Goal: Task Accomplishment & Management: Manage account settings

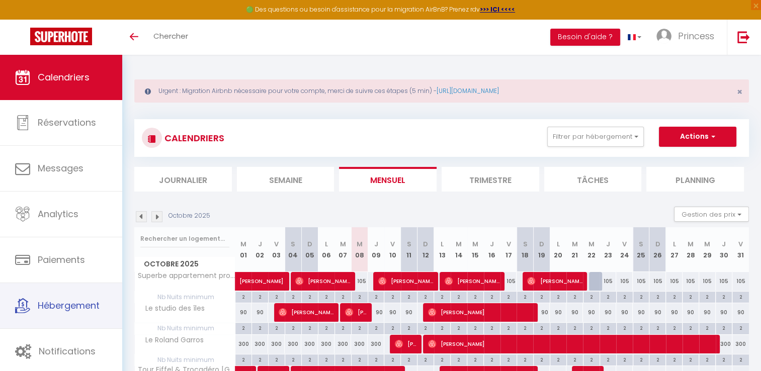
click at [34, 303] on link "Hébergement" at bounding box center [61, 305] width 122 height 45
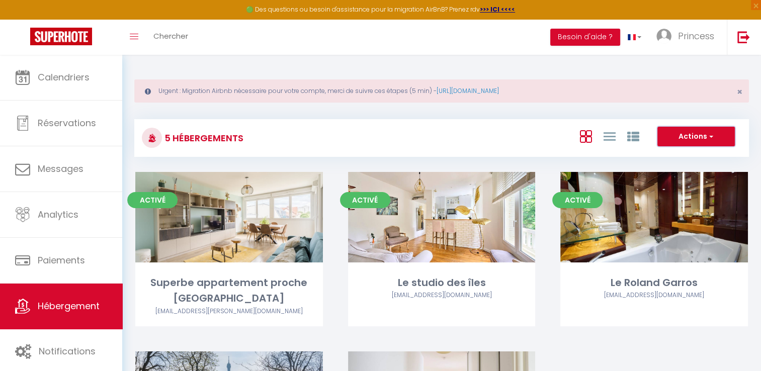
click at [721, 135] on button "Actions" at bounding box center [695, 137] width 77 height 20
click at [697, 34] on span "Princess" at bounding box center [696, 36] width 36 height 13
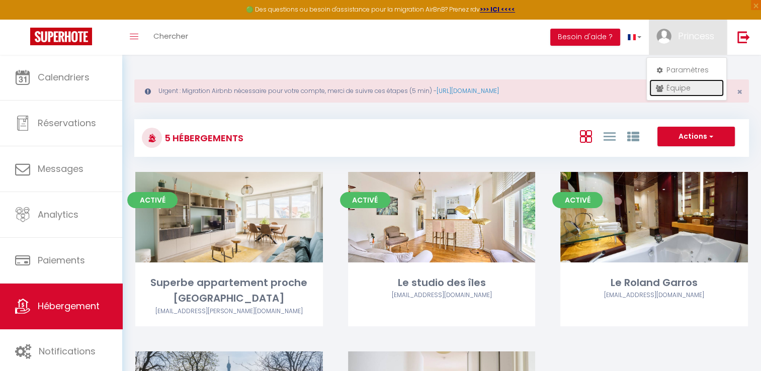
click at [678, 91] on link "Équipe" at bounding box center [686, 87] width 74 height 17
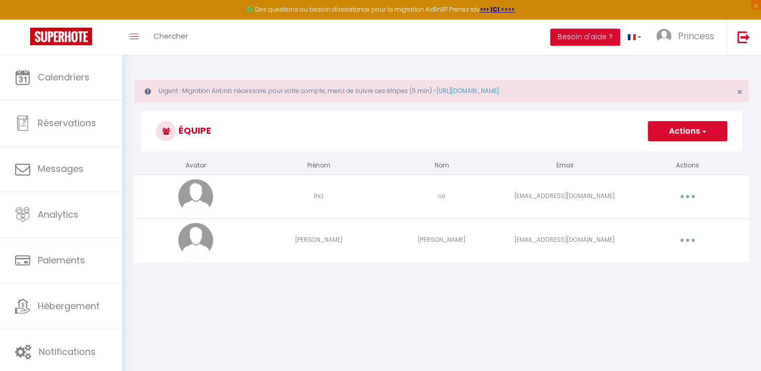
click at [686, 244] on button "button" at bounding box center [688, 240] width 28 height 16
click at [663, 283] on link "Supprimer" at bounding box center [661, 281] width 74 height 17
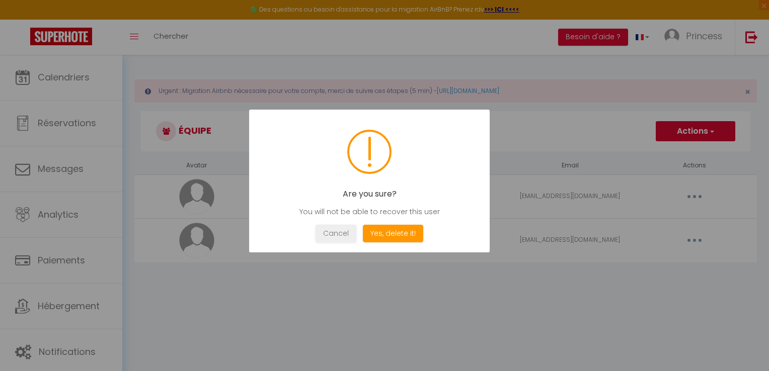
click at [399, 238] on button "Yes, delete it!" at bounding box center [393, 234] width 60 height 18
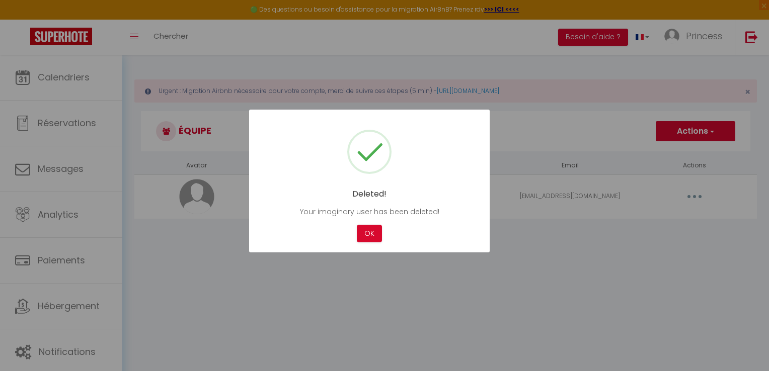
click at [378, 233] on button "OK" at bounding box center [369, 234] width 25 height 18
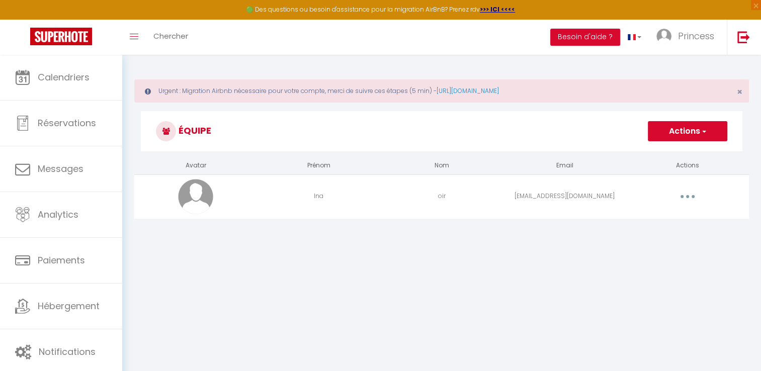
click at [693, 196] on button "button" at bounding box center [688, 197] width 28 height 16
click at [667, 213] on link "Editer" at bounding box center [661, 219] width 74 height 17
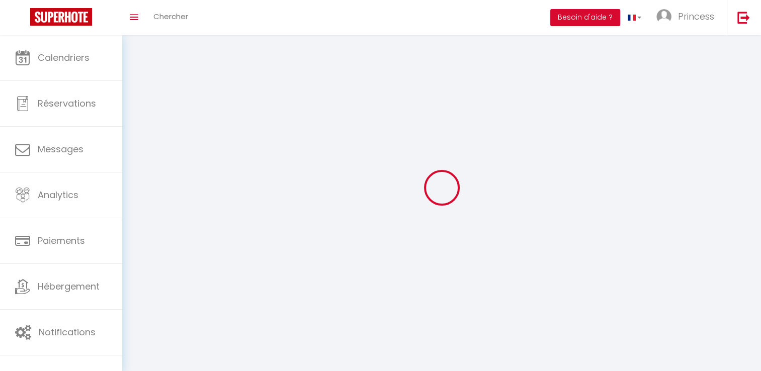
type input "Ina"
type input "oir"
type input "[EMAIL_ADDRESS][DOMAIN_NAME]"
type textarea "[URL][DOMAIN_NAME]"
checkbox input "false"
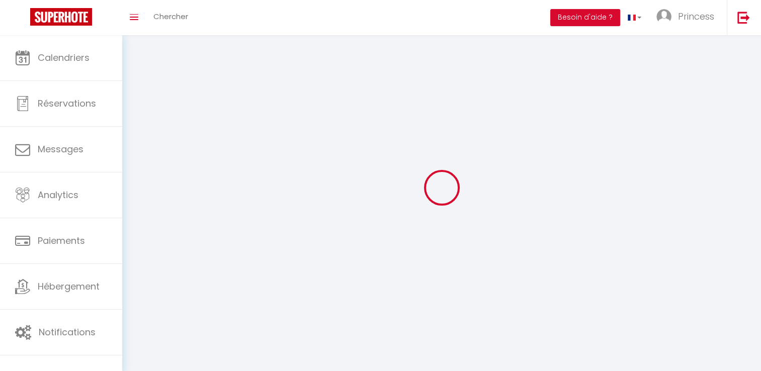
checkbox input "false"
checkbox input "true"
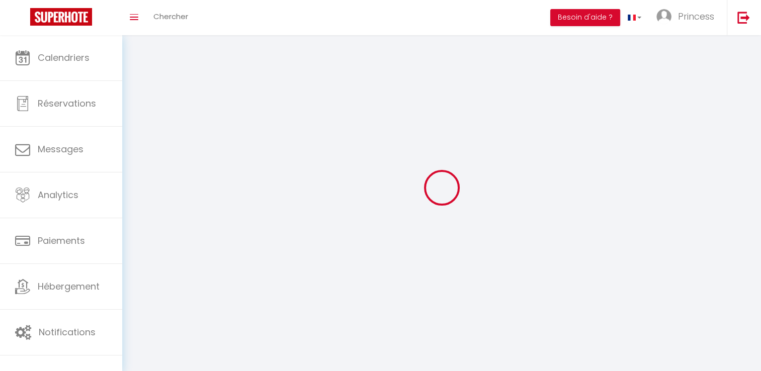
checkbox input "true"
checkbox input "false"
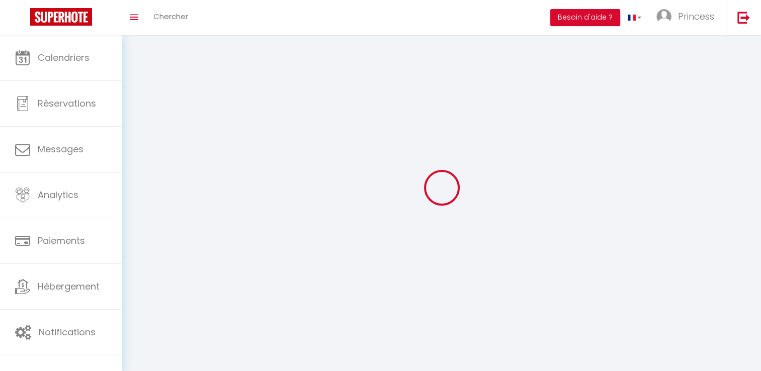
checkbox input "false"
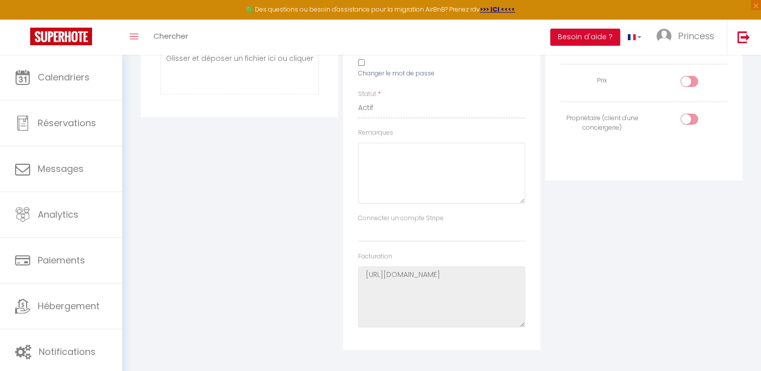
scroll to position [32, 0]
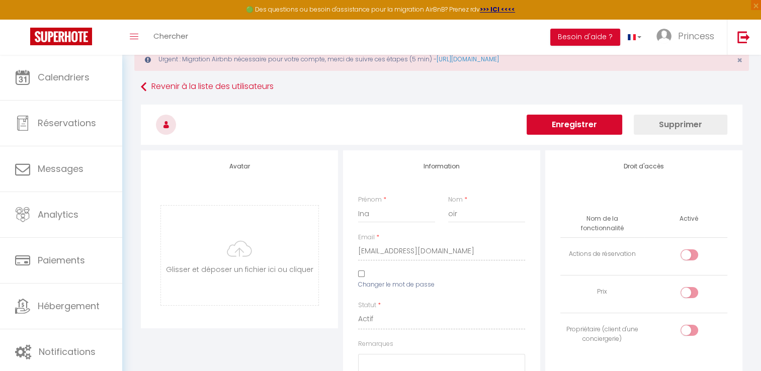
click at [604, 124] on button "Enregistrer" at bounding box center [575, 125] width 96 height 20
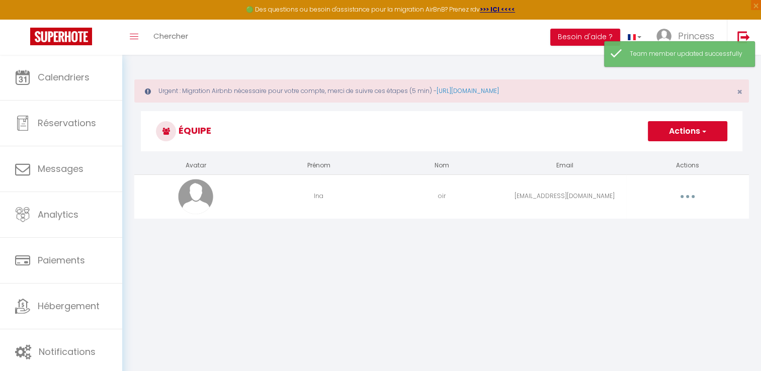
click at [710, 128] on button "Actions" at bounding box center [687, 131] width 79 height 20
click at [686, 199] on button "button" at bounding box center [688, 197] width 28 height 16
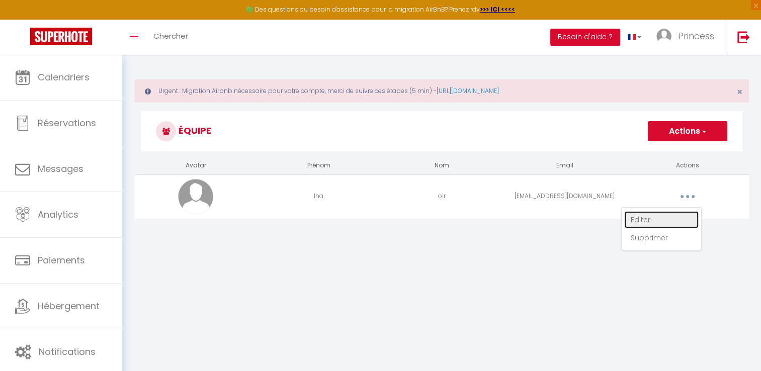
click at [651, 220] on link "Editer" at bounding box center [661, 219] width 74 height 17
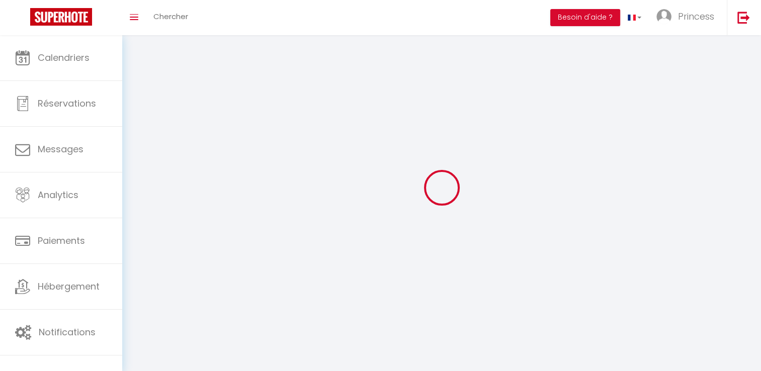
type input "Ina"
type input "oir"
type input "[EMAIL_ADDRESS][DOMAIN_NAME]"
type textarea "[URL][DOMAIN_NAME]"
checkbox input "false"
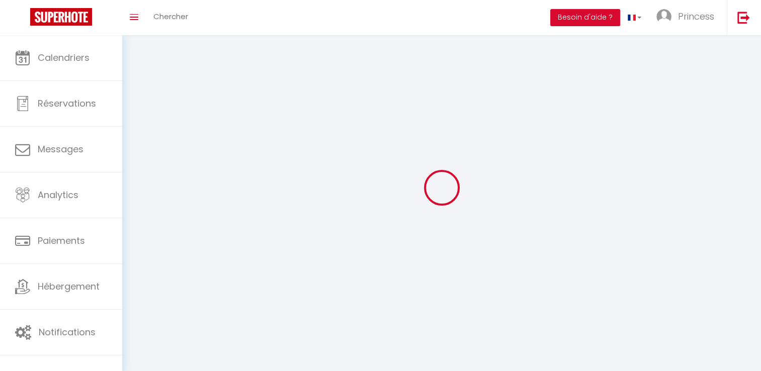
checkbox input "false"
checkbox input "true"
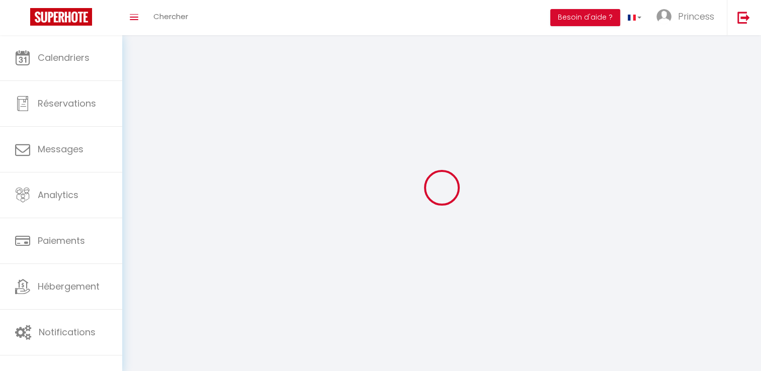
checkbox input "true"
checkbox input "false"
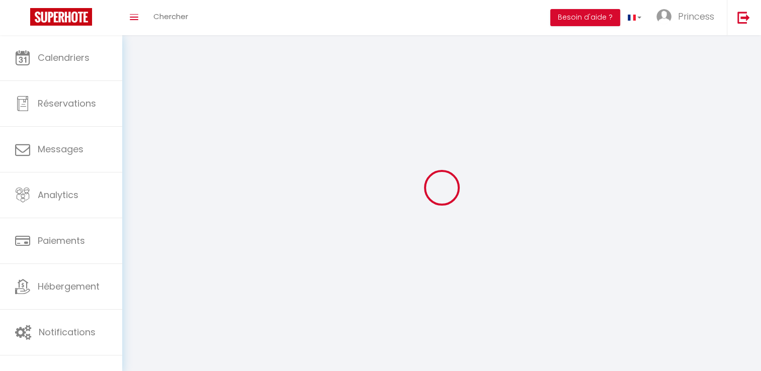
checkbox input "false"
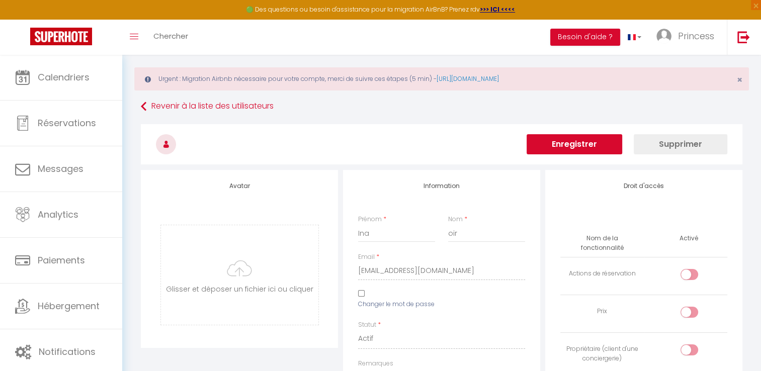
scroll to position [12, 0]
click at [601, 147] on button "Enregistrer" at bounding box center [575, 144] width 96 height 20
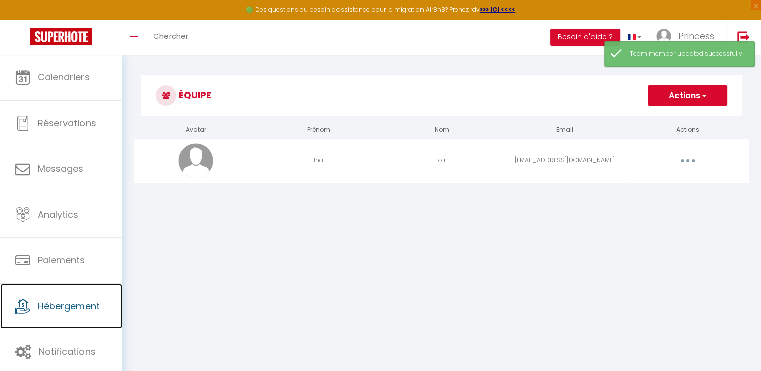
click at [95, 304] on span "Hébergement" at bounding box center [69, 306] width 62 height 13
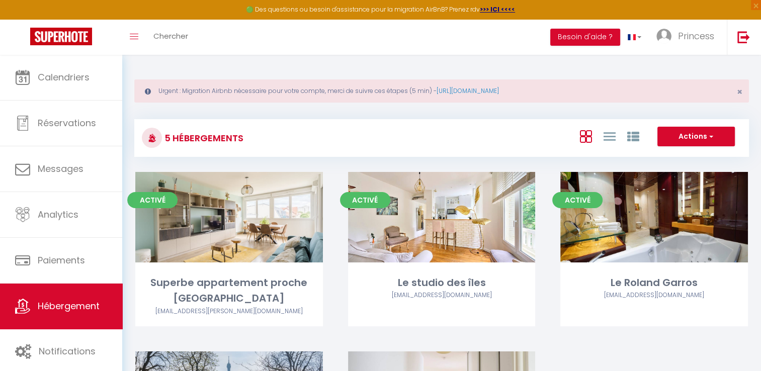
click at [447, 220] on link "Editer" at bounding box center [441, 217] width 60 height 20
select select "3"
select select "2"
select select "1"
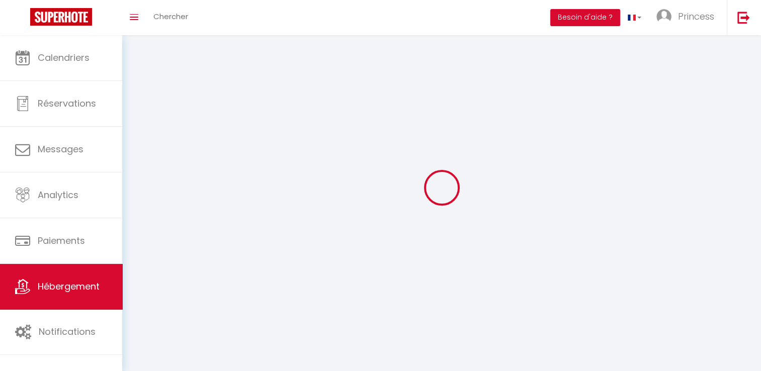
select select
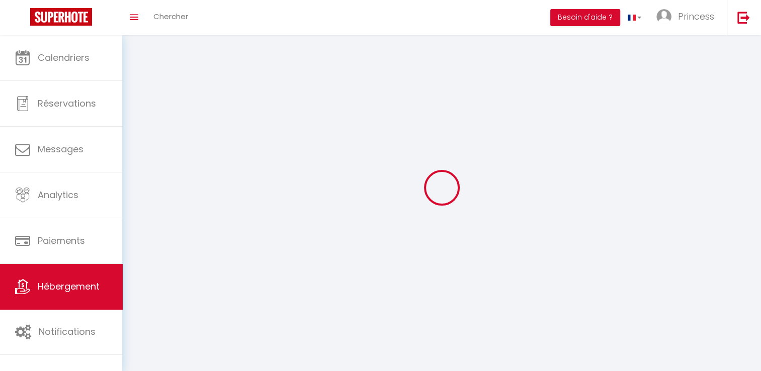
select select
checkbox input "false"
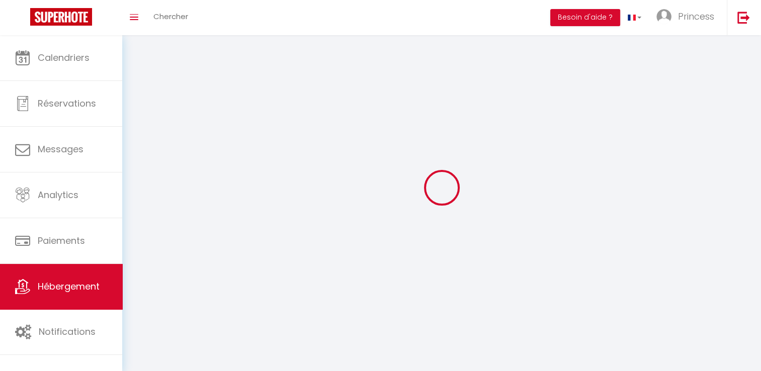
select select "28"
select select
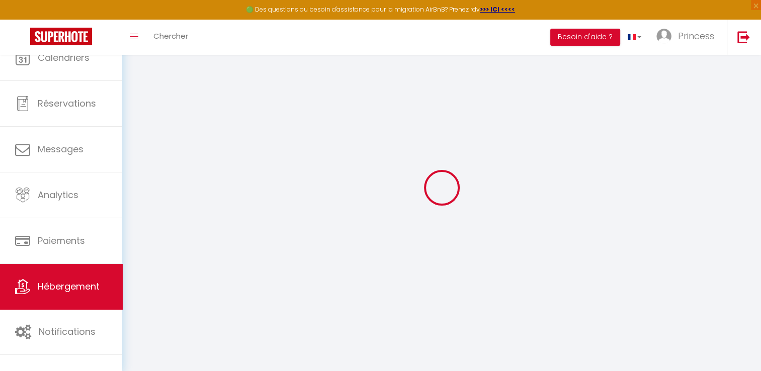
select select
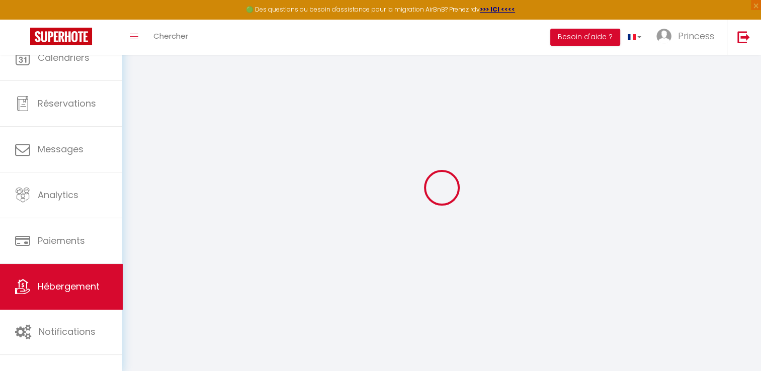
select select
checkbox input "false"
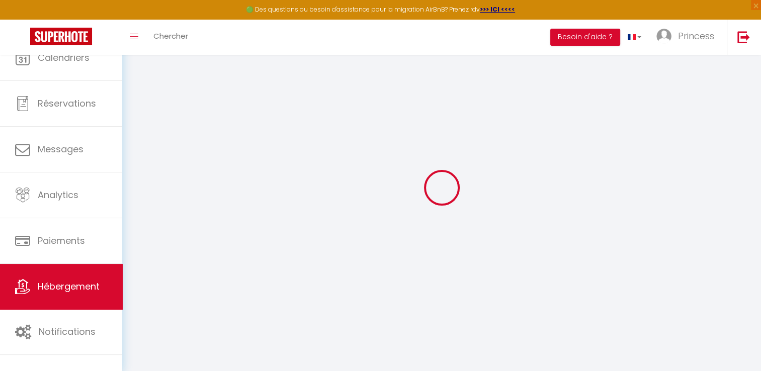
select select
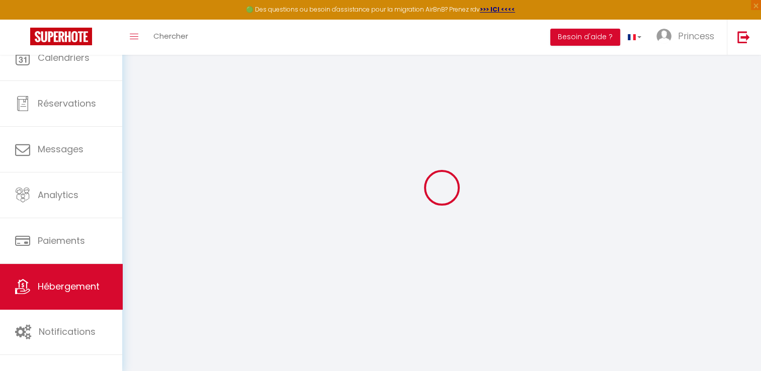
select select
checkbox input "false"
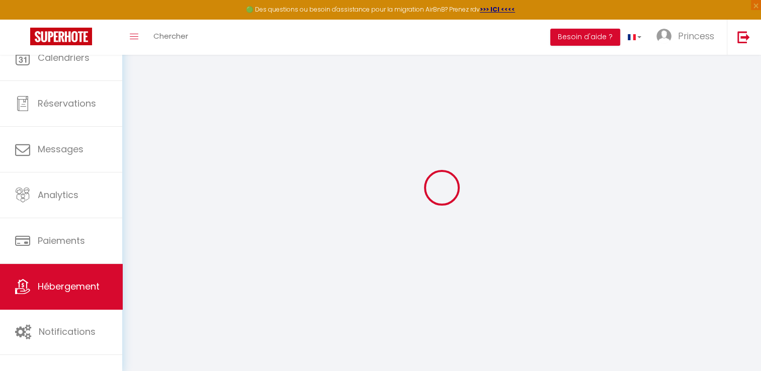
checkbox input "false"
select select
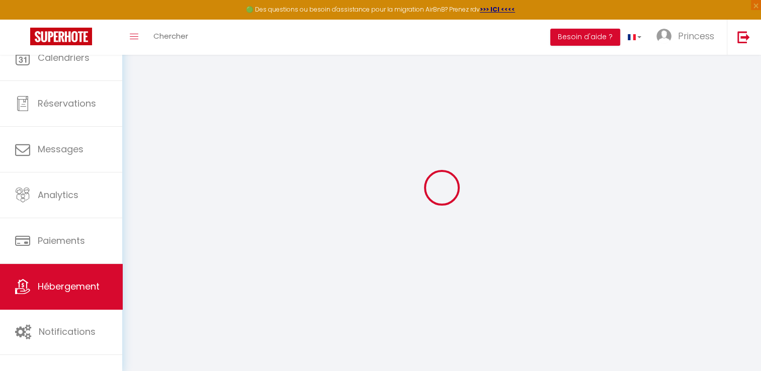
select select
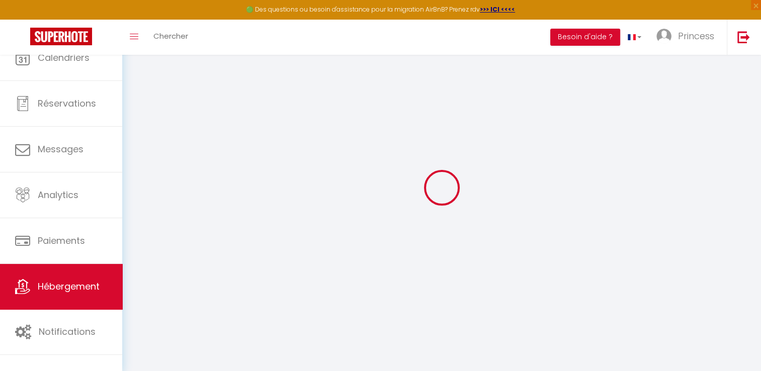
checkbox input "false"
select select
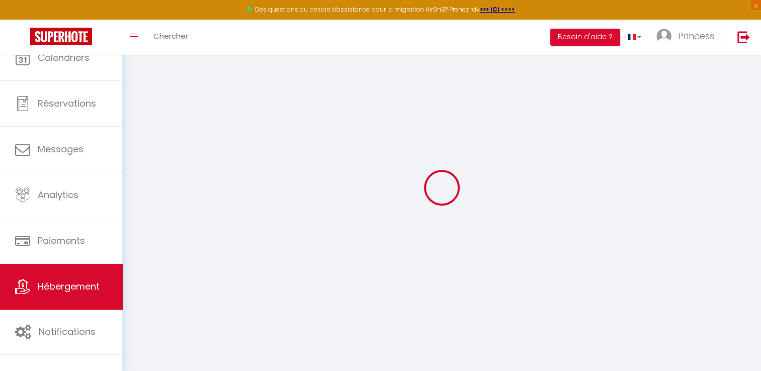
select select
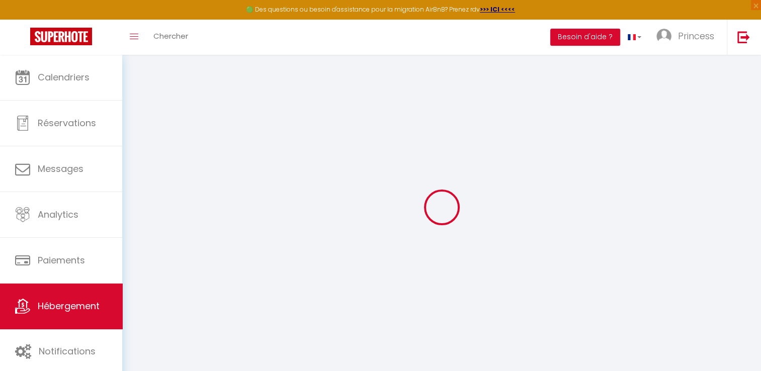
select select
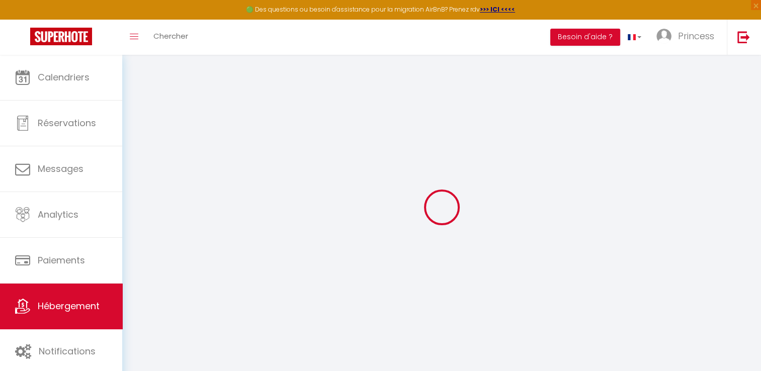
select select
checkbox input "false"
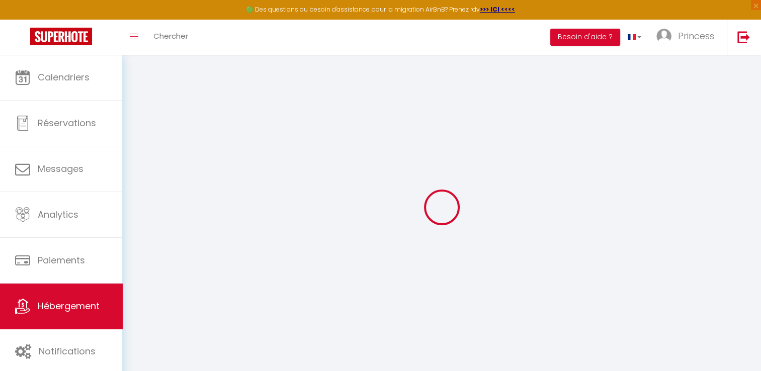
select select
type input "Le studio des îles"
type input "Thaïs"
select select "2"
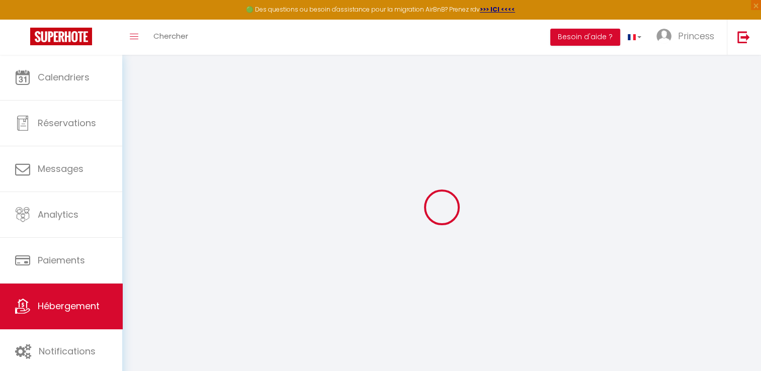
type input "90"
type input "50"
select select
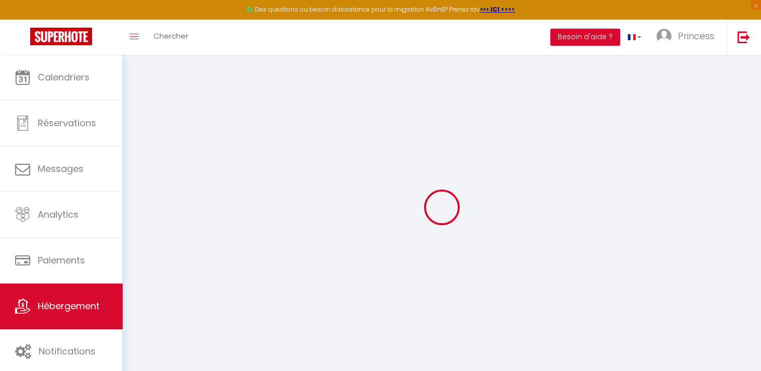
select select
type input "[STREET_ADDRESS]"
type input "92130"
type input "Issy-[GEOGRAPHIC_DATA]"
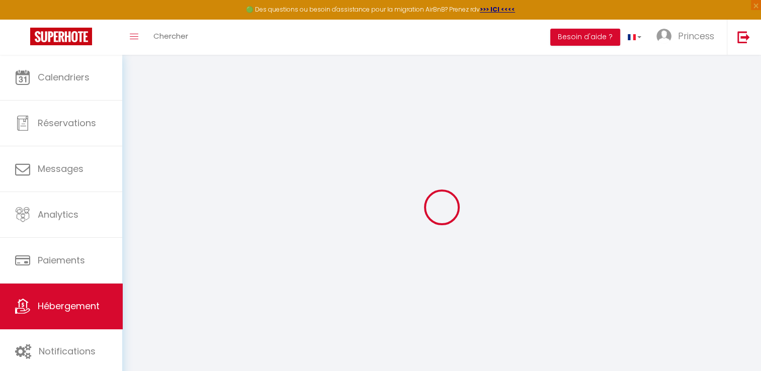
type input "[EMAIL_ADDRESS][DOMAIN_NAME]"
select select
checkbox input "false"
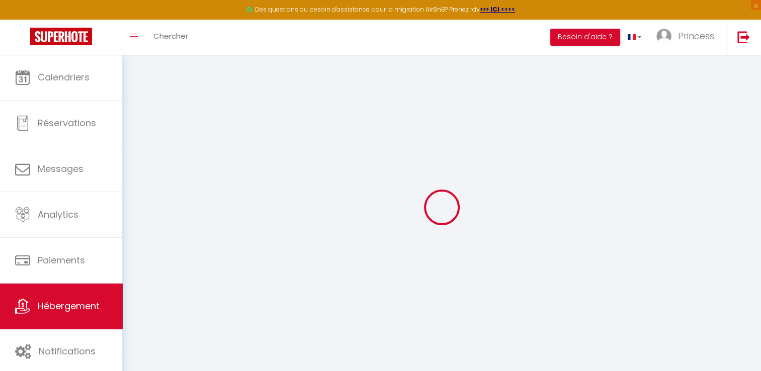
checkbox input "false"
type input "0"
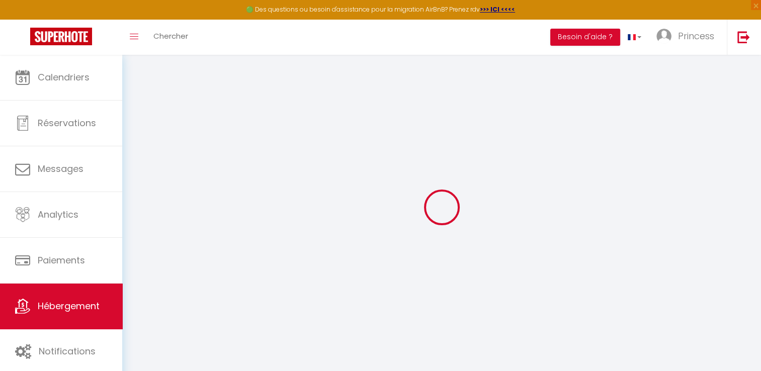
select select "14910"
select select
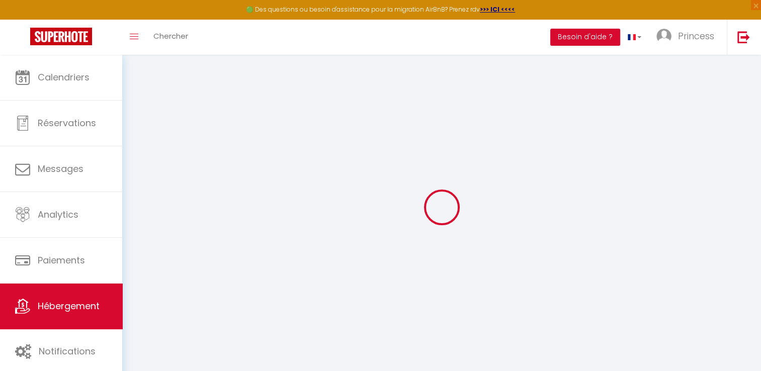
select select
checkbox input "false"
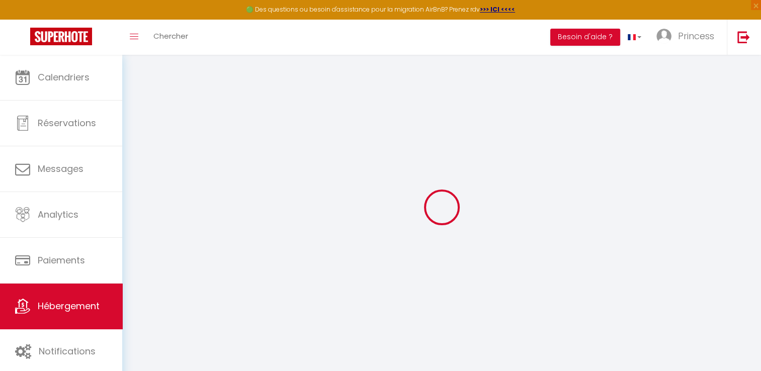
checkbox input "false"
select select
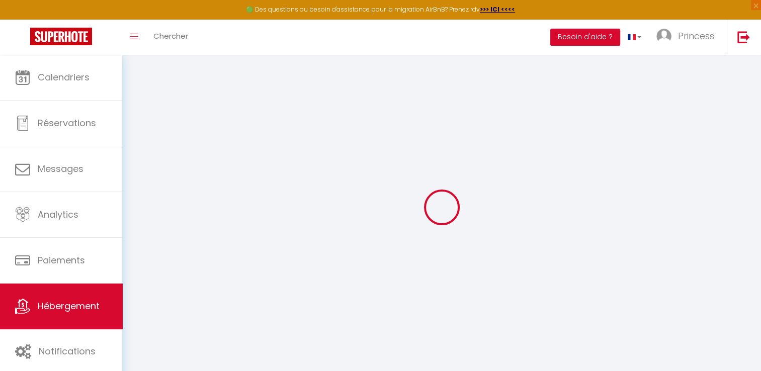
select select
checkbox input "false"
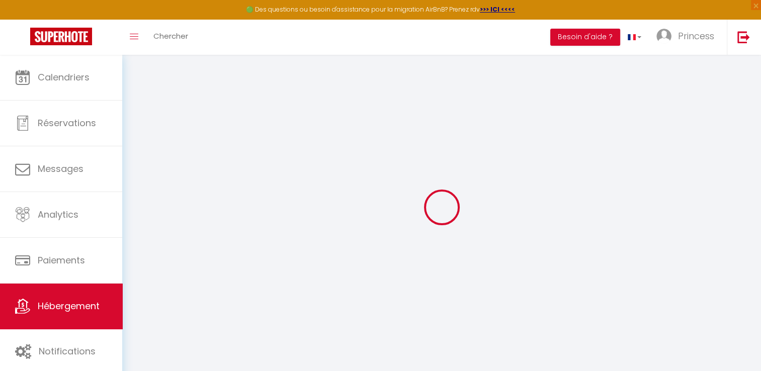
checkbox input "false"
select select
checkbox input "false"
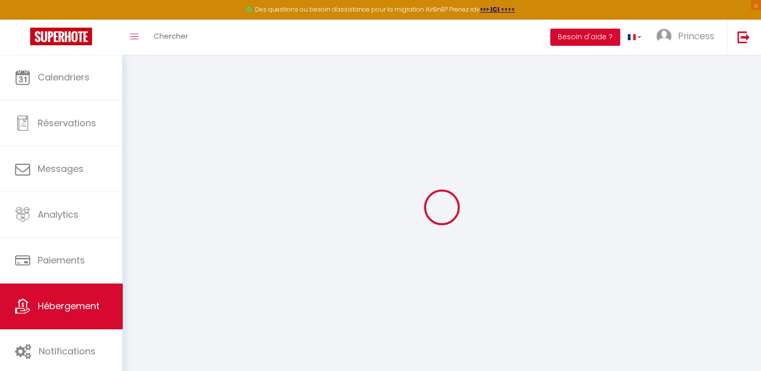
checkbox input "false"
select select "15:00"
select select "21:00"
select select "10:00"
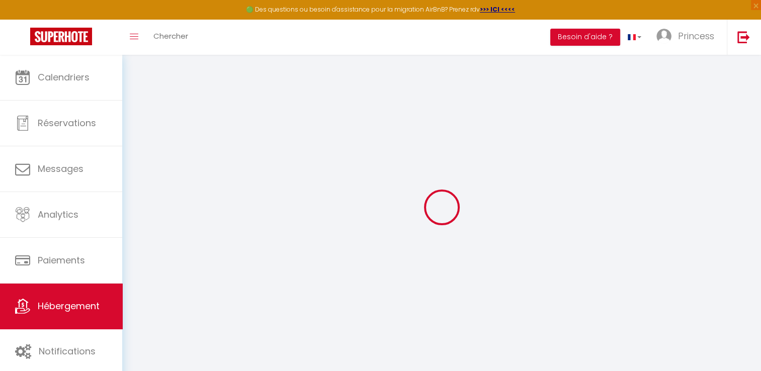
select select "30"
select select "120"
select select
checkbox input "false"
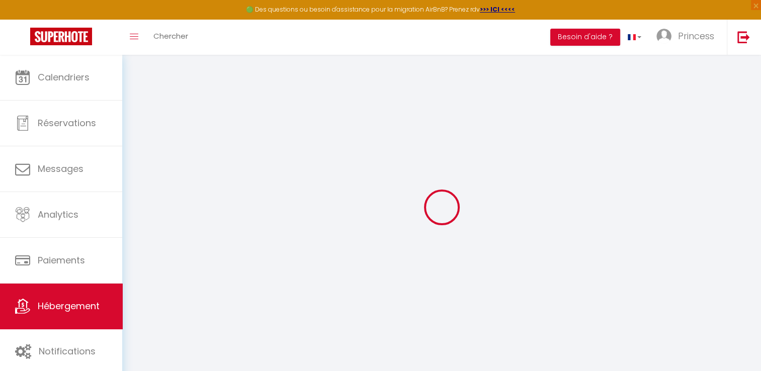
checkbox input "false"
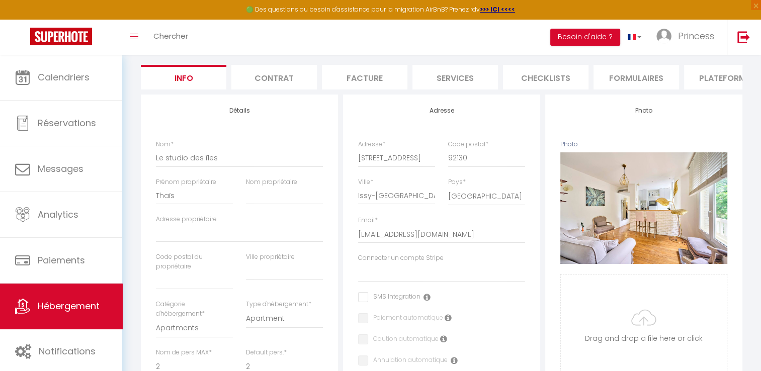
select select
checkbox input "false"
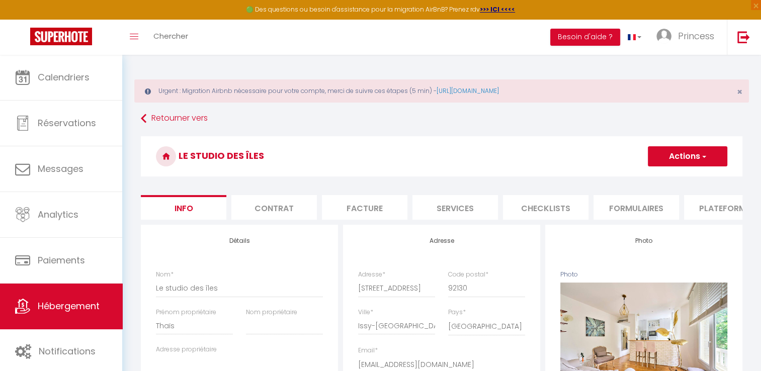
click at [473, 218] on li "Services" at bounding box center [455, 207] width 86 height 25
select select
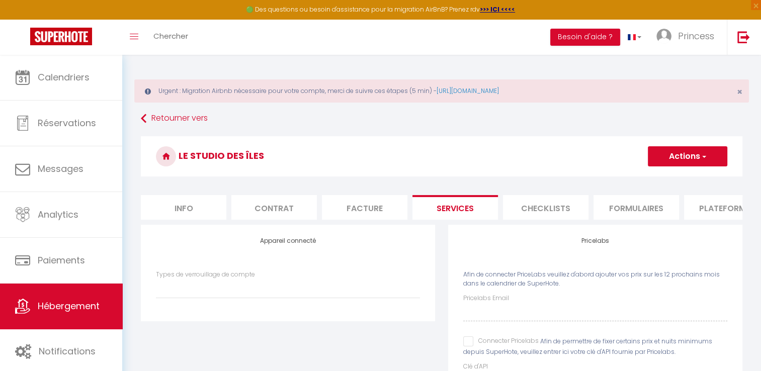
click at [525, 211] on li "Checklists" at bounding box center [546, 207] width 86 height 25
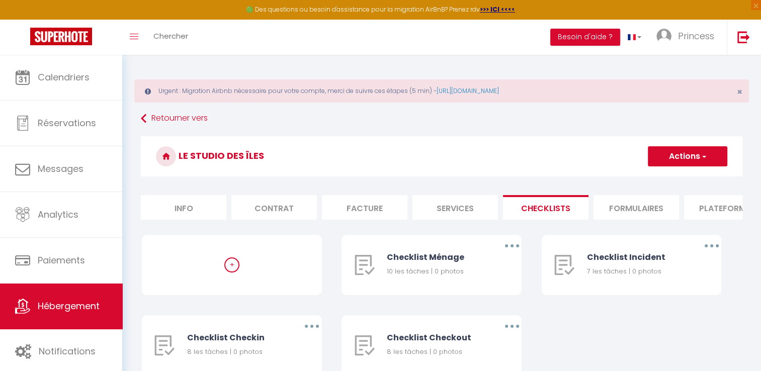
click at [613, 213] on li "Formulaires" at bounding box center [637, 207] width 86 height 25
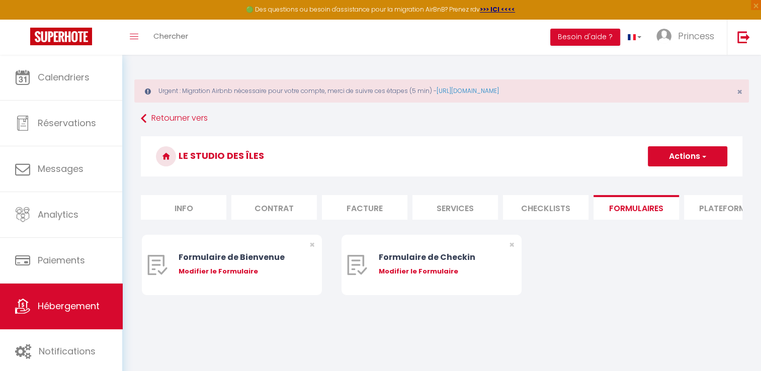
click at [712, 218] on li "Plateformes" at bounding box center [727, 207] width 86 height 25
select select
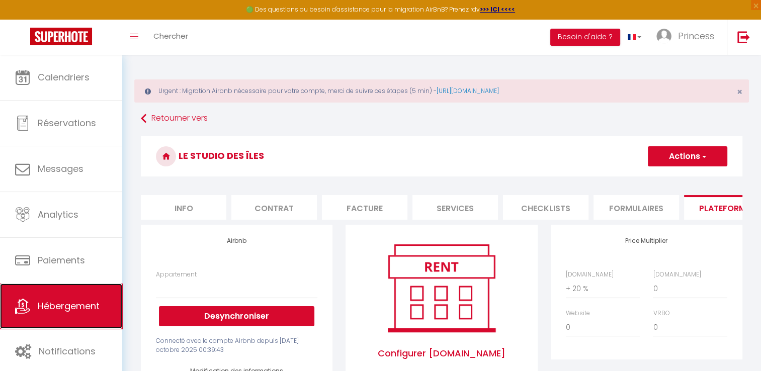
click at [43, 320] on link "Hébergement" at bounding box center [61, 306] width 122 height 45
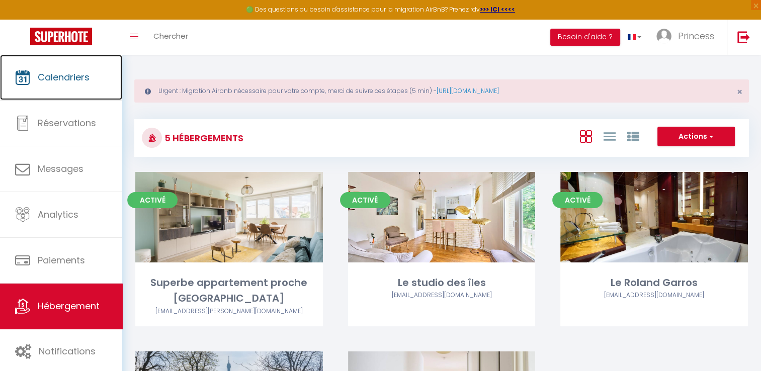
click at [96, 92] on link "Calendriers" at bounding box center [61, 77] width 122 height 45
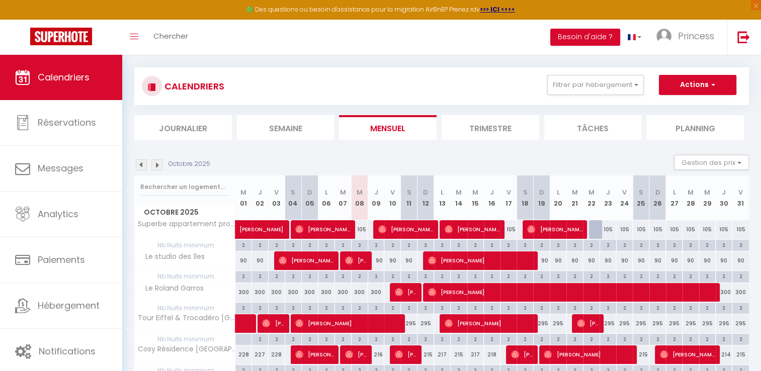
scroll to position [49, 0]
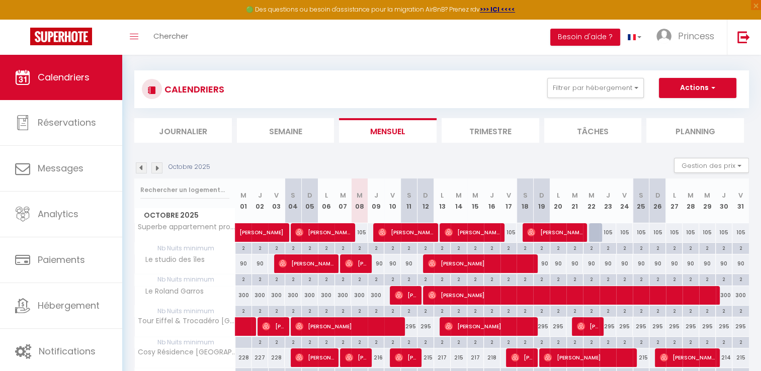
click at [141, 164] on img at bounding box center [141, 167] width 11 height 11
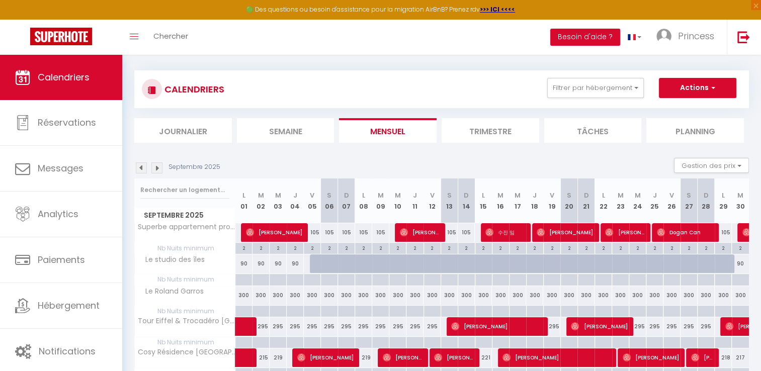
scroll to position [97, 0]
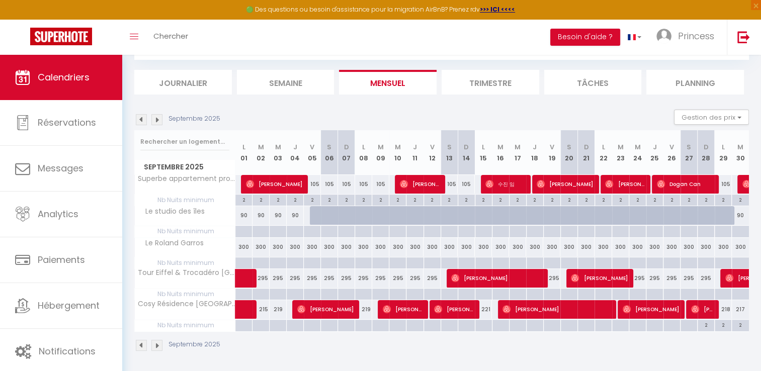
click at [144, 119] on img at bounding box center [141, 119] width 11 height 11
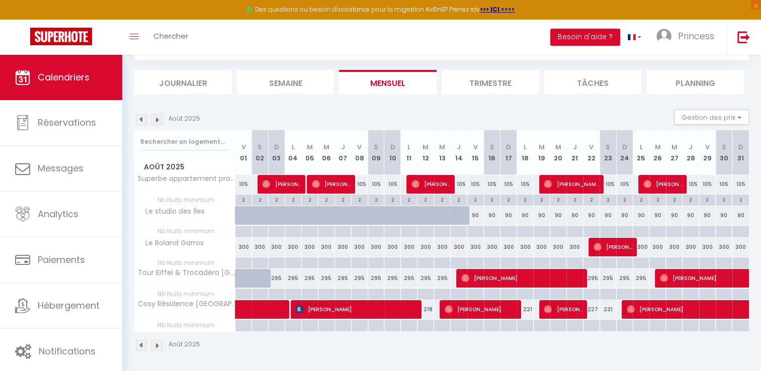
click at [158, 117] on img at bounding box center [156, 119] width 11 height 11
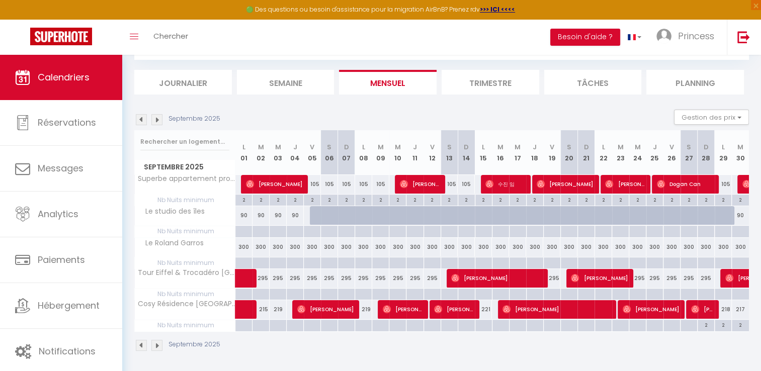
click at [136, 123] on img at bounding box center [141, 119] width 11 height 11
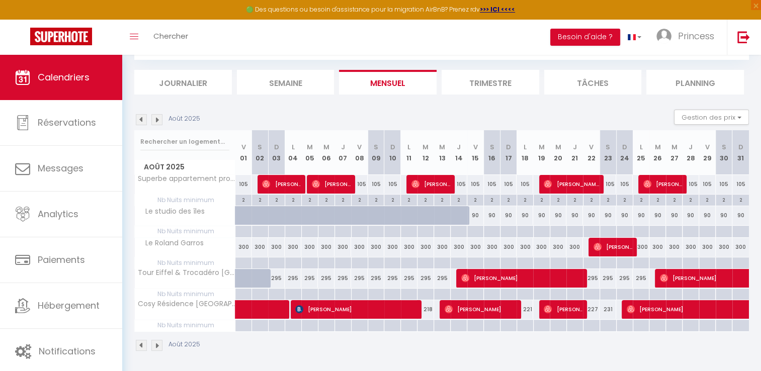
click at [136, 123] on img at bounding box center [141, 119] width 11 height 11
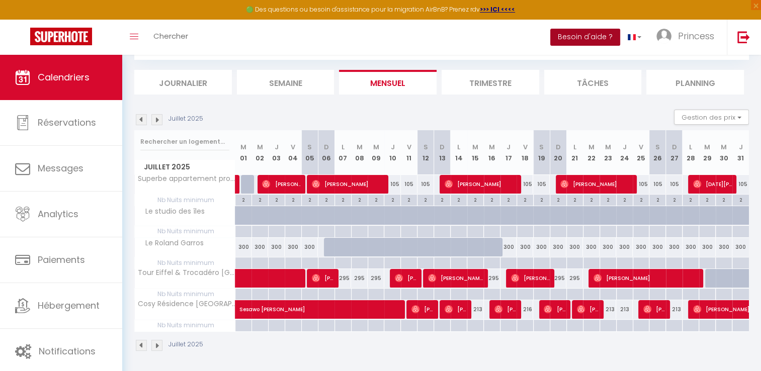
click at [595, 35] on button "Besoin d'aide ?" at bounding box center [585, 37] width 70 height 17
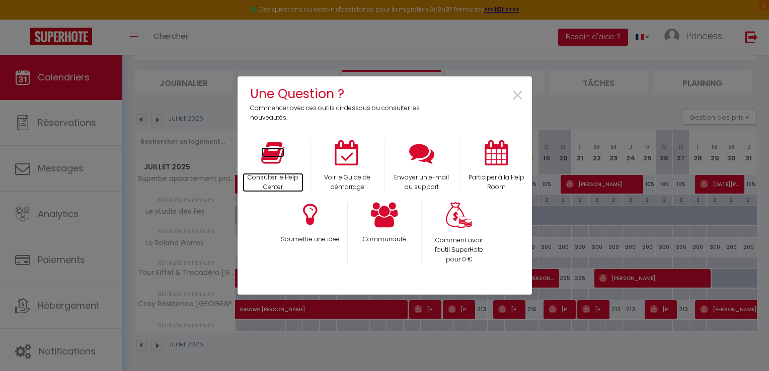
click at [280, 184] on p "Consulter le Help Center" at bounding box center [272, 182] width 61 height 19
click at [513, 94] on span "×" at bounding box center [518, 96] width 14 height 32
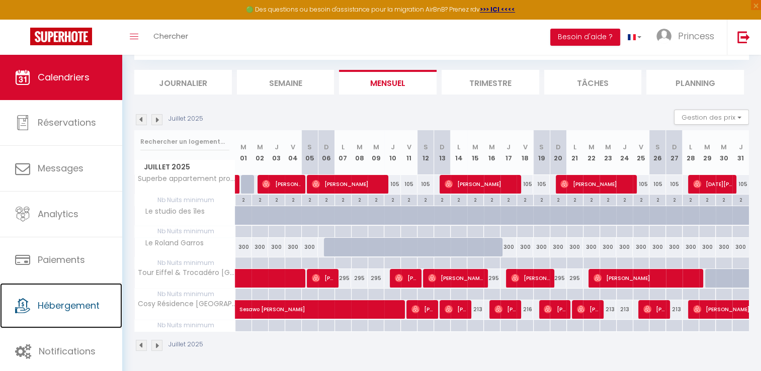
click at [65, 308] on span "Hébergement" at bounding box center [69, 305] width 62 height 13
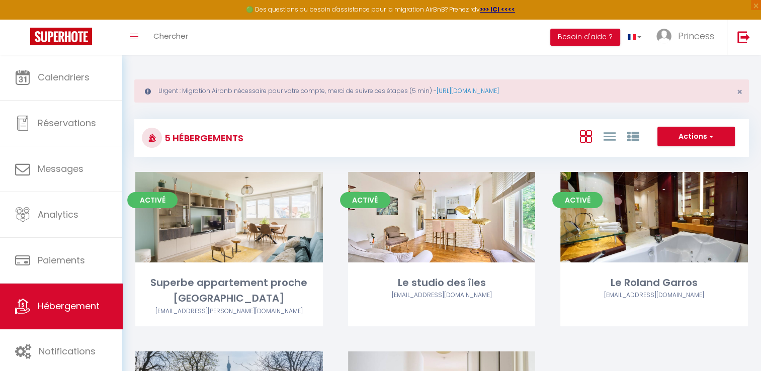
click at [429, 225] on link "Editer" at bounding box center [441, 217] width 60 height 20
select select "3"
select select "2"
select select "1"
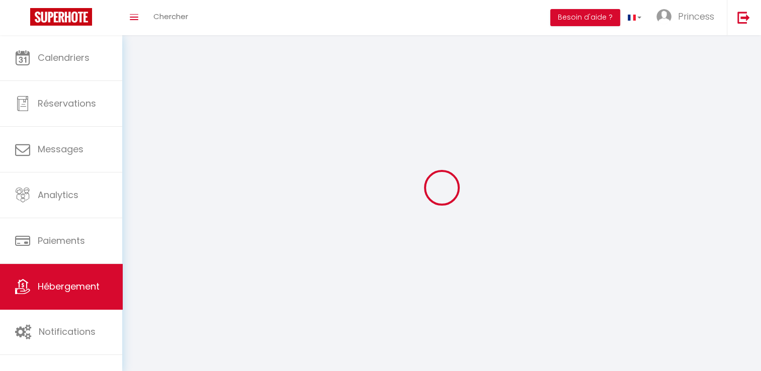
select select
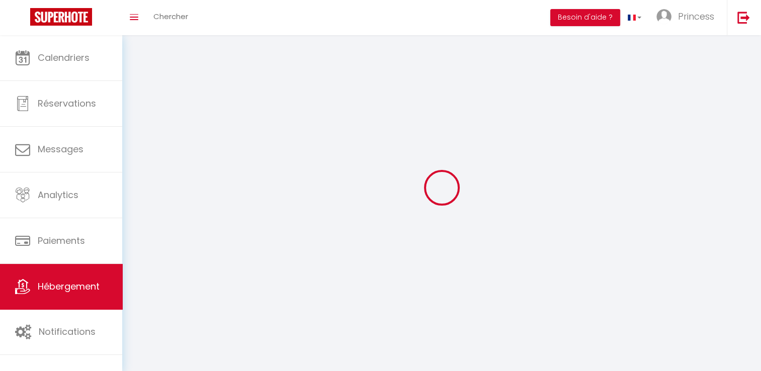
select select
checkbox input "false"
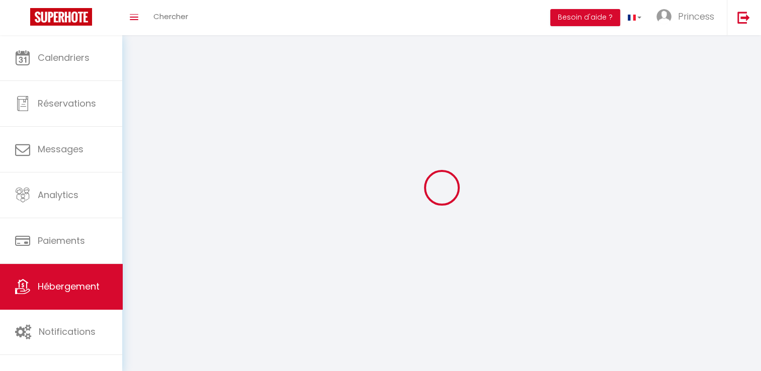
select select
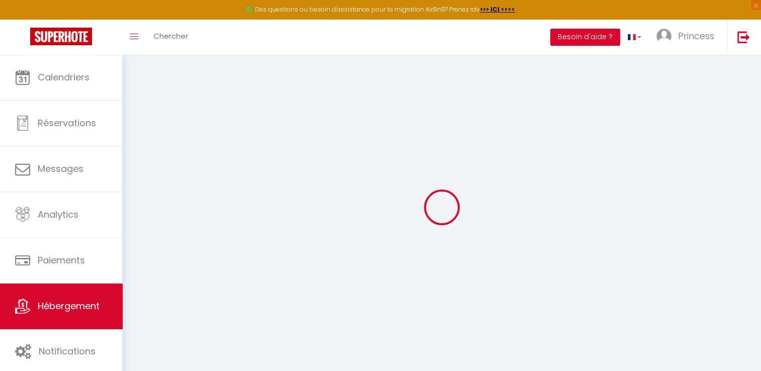
checkbox input "true"
checkbox input "false"
select select
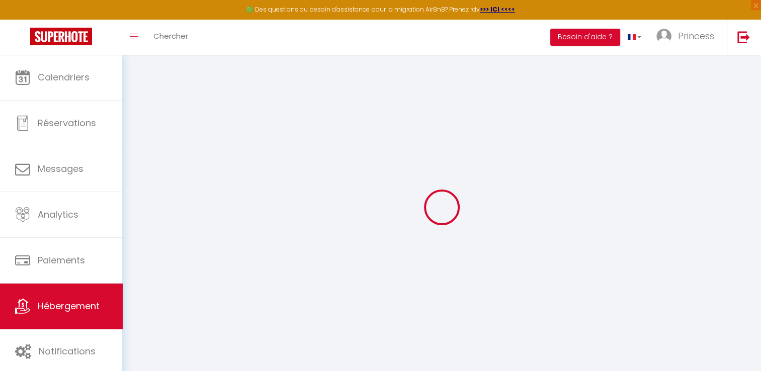
checkbox input "false"
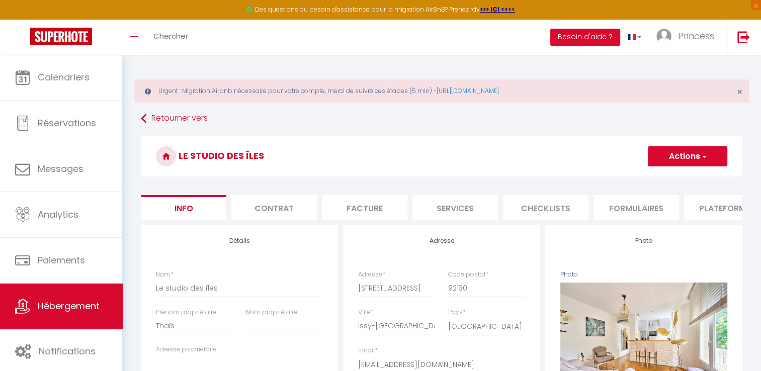
select select
checkbox input "false"
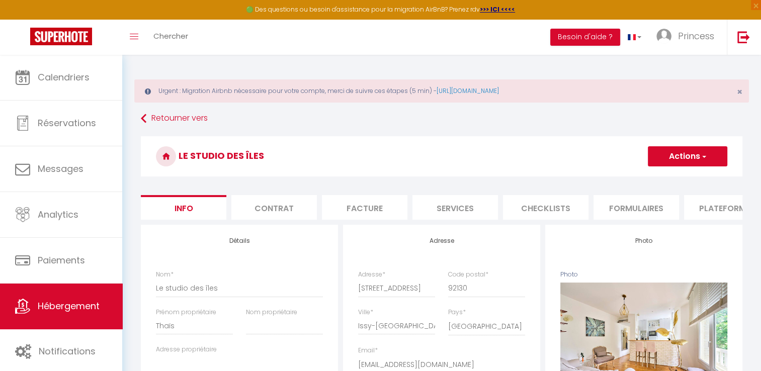
scroll to position [0, 304]
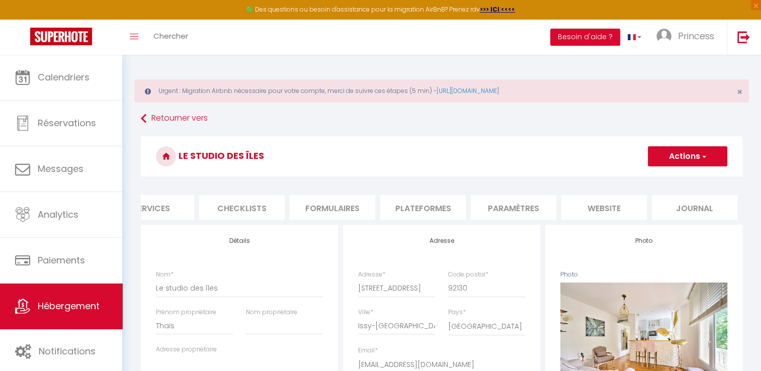
click at [537, 211] on li "Paramètres" at bounding box center [514, 207] width 86 height 25
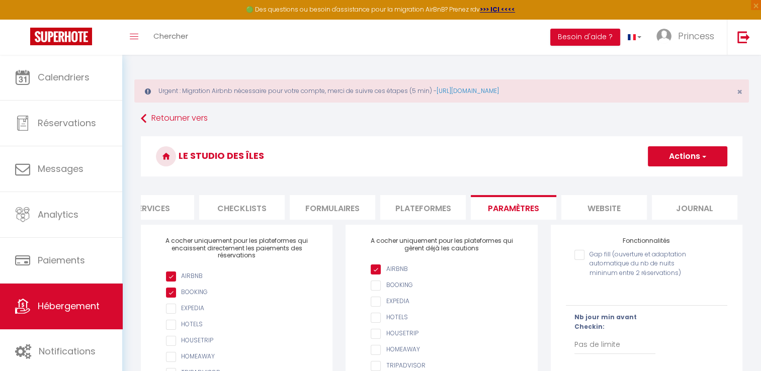
scroll to position [173, 0]
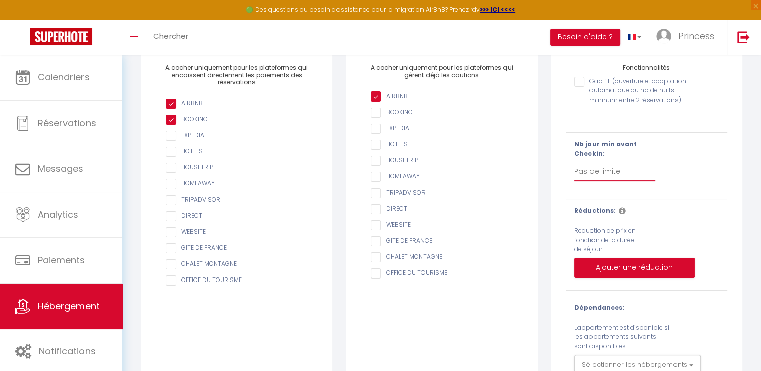
click at [621, 177] on select "Pas de limite 1 2 3 4 5 6 7" at bounding box center [614, 171] width 81 height 19
click at [574, 169] on select "Pas de limite 1 2 3 4 5 6 7" at bounding box center [614, 171] width 81 height 19
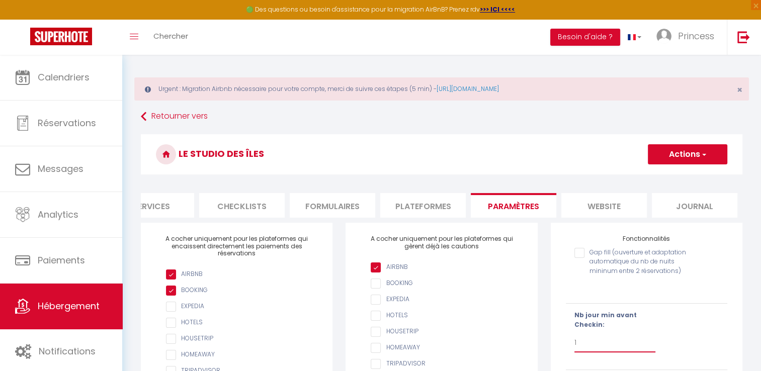
scroll to position [0, 0]
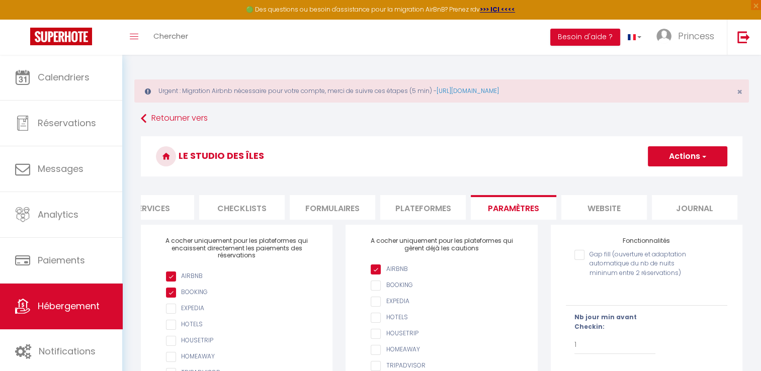
click at [692, 160] on button "Actions" at bounding box center [687, 156] width 79 height 20
click at [681, 179] on input "Enregistrer" at bounding box center [675, 179] width 37 height 10
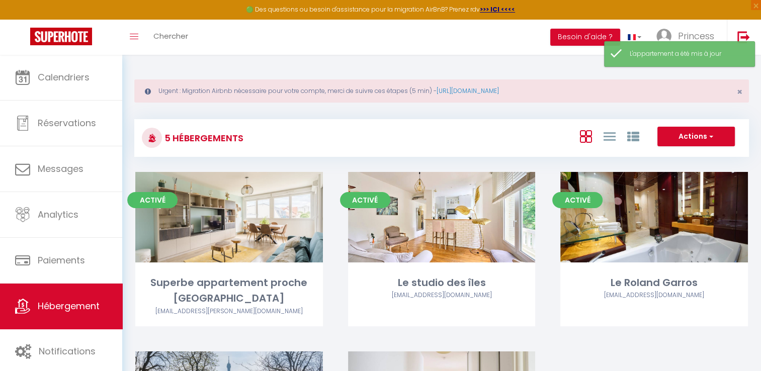
click at [241, 212] on link "Editer" at bounding box center [229, 217] width 60 height 20
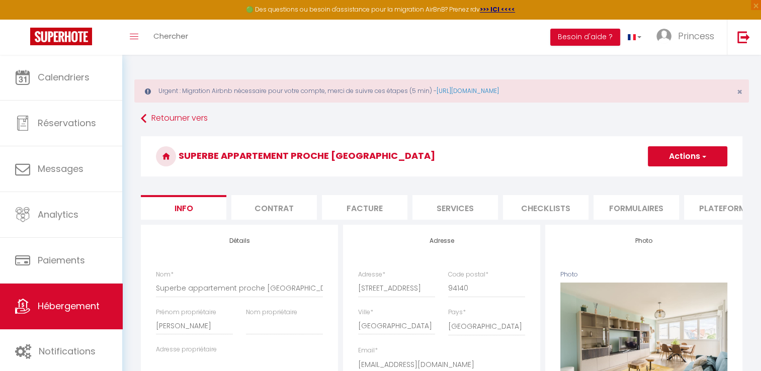
scroll to position [0, 304]
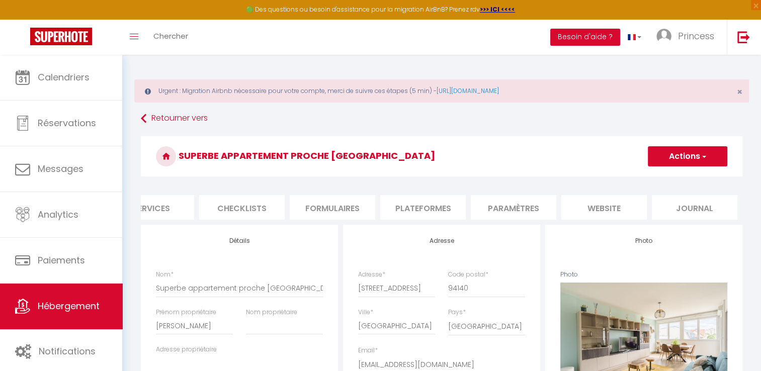
click at [521, 207] on li "Paramètres" at bounding box center [514, 207] width 86 height 25
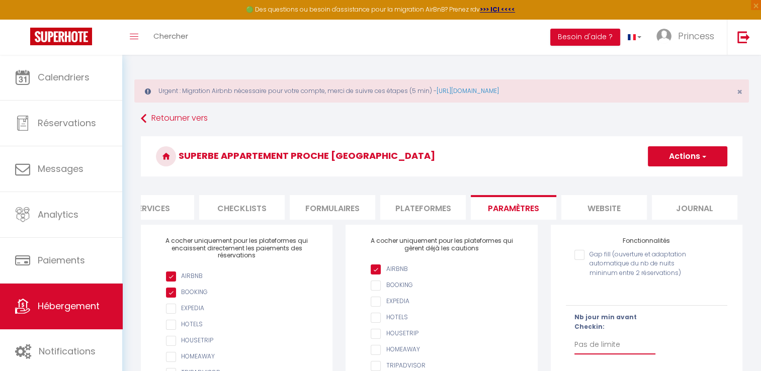
click at [610, 348] on select "Pas de limite 1 2 3 4 5 6 7" at bounding box center [614, 344] width 81 height 19
click at [574, 343] on select "Pas de limite 1 2 3 4 5 6 7" at bounding box center [614, 344] width 81 height 19
click at [674, 158] on button "Actions" at bounding box center [687, 156] width 79 height 20
click at [672, 174] on input "Enregistrer" at bounding box center [675, 179] width 37 height 10
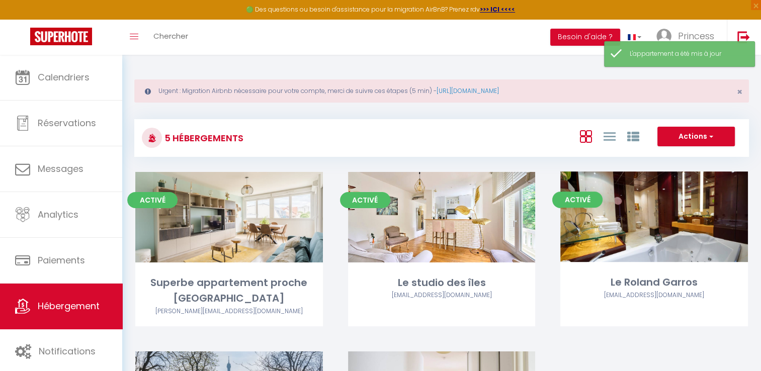
click at [653, 225] on link "Editer" at bounding box center [654, 217] width 60 height 20
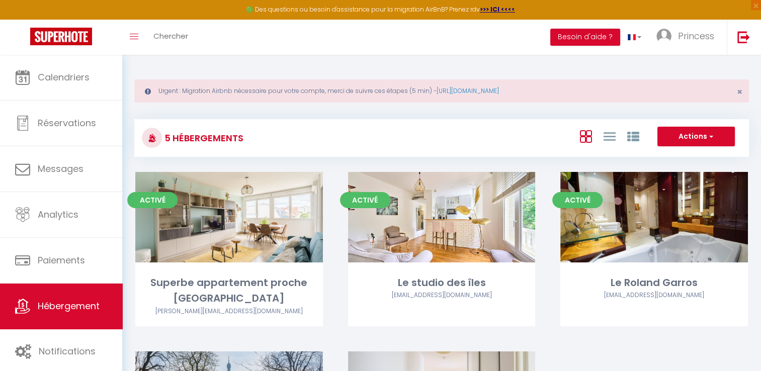
click at [657, 220] on link "Editer" at bounding box center [654, 217] width 60 height 20
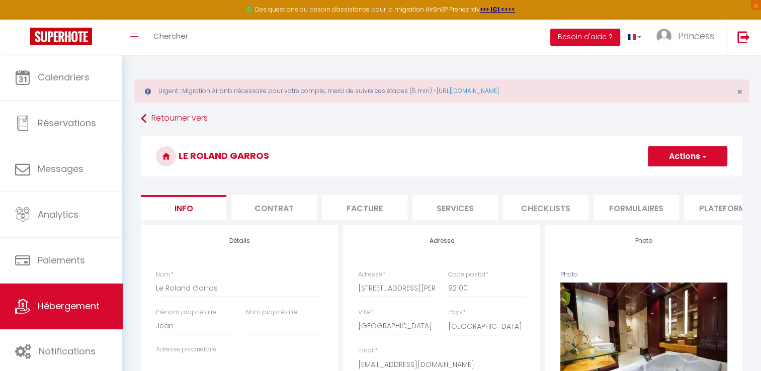
scroll to position [0, 304]
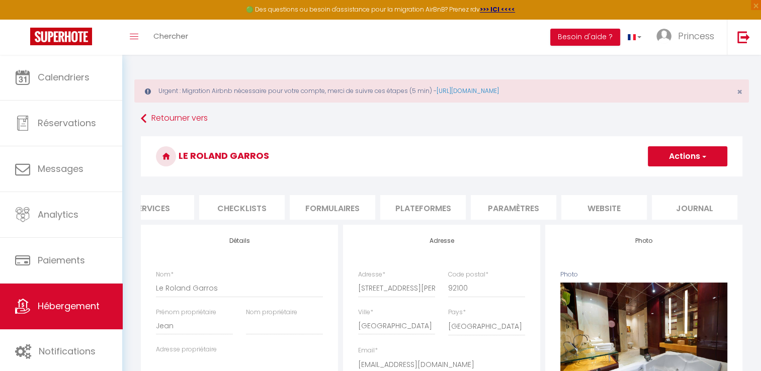
click at [527, 210] on li "Paramètres" at bounding box center [514, 207] width 86 height 25
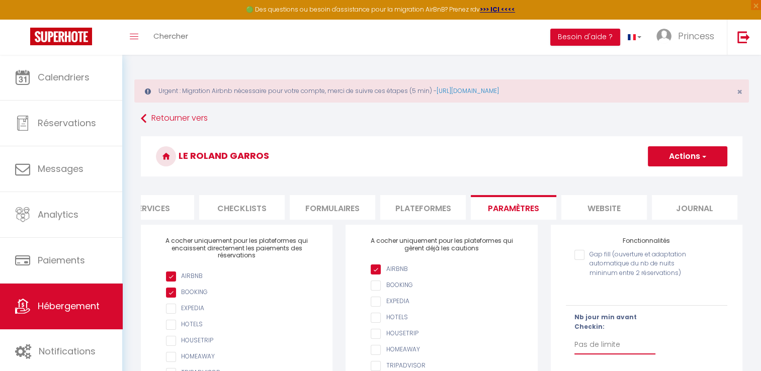
click at [618, 355] on select "Pas de limite 1 2 3 4 5 6 7" at bounding box center [614, 344] width 81 height 19
click at [574, 343] on select "Pas de limite 1 2 3 4 5 6 7" at bounding box center [614, 344] width 81 height 19
click at [698, 153] on button "Actions" at bounding box center [687, 156] width 79 height 20
click at [688, 179] on input "Enregistrer" at bounding box center [675, 179] width 37 height 10
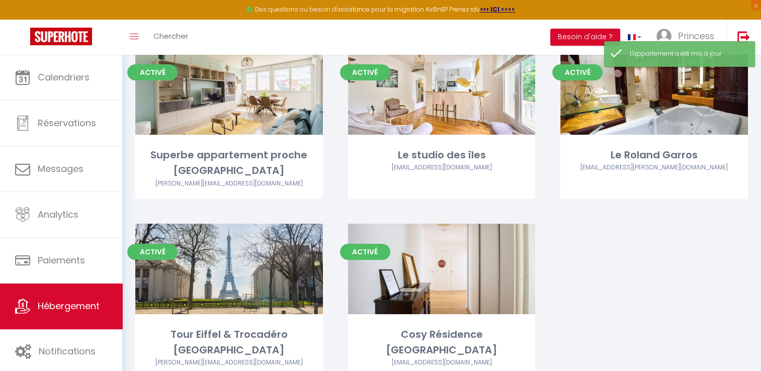
scroll to position [128, 0]
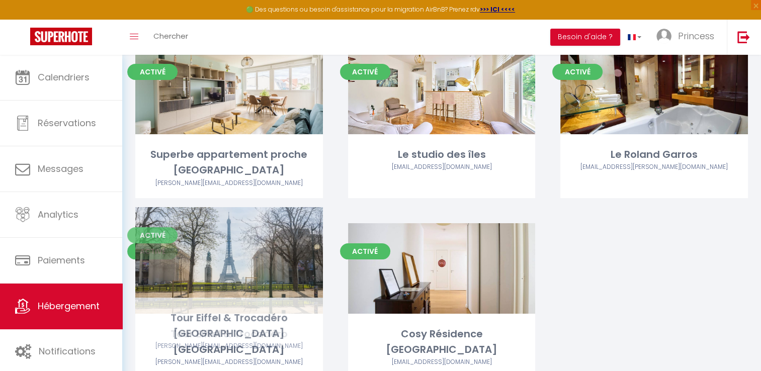
click at [239, 259] on link "Editer" at bounding box center [229, 269] width 60 height 20
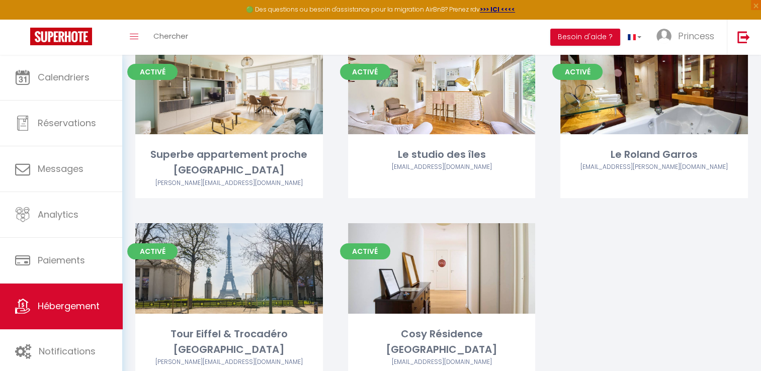
click at [222, 259] on link "Editer" at bounding box center [229, 269] width 60 height 20
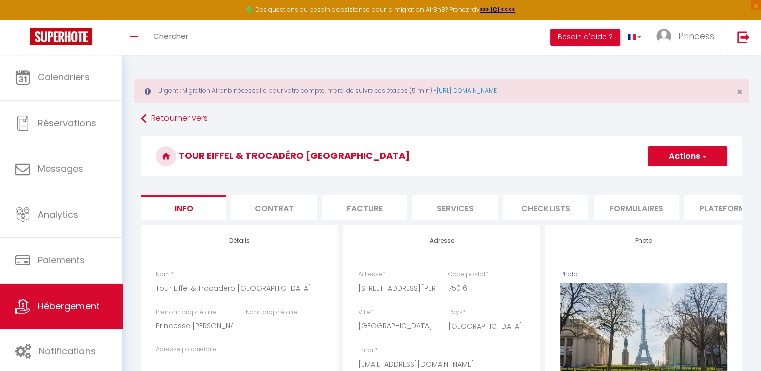
scroll to position [0, 304]
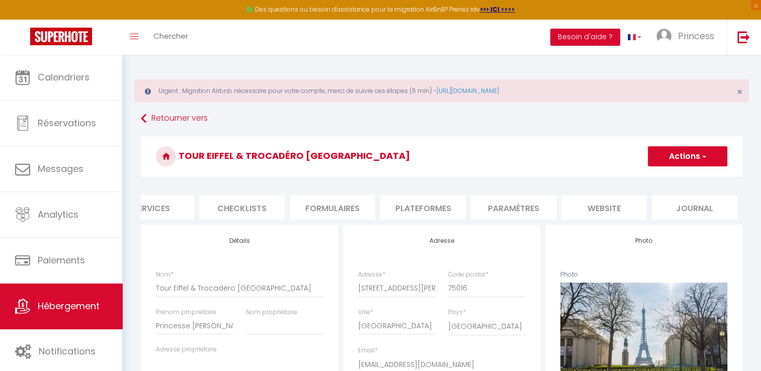
click at [509, 214] on li "Paramètres" at bounding box center [514, 207] width 86 height 25
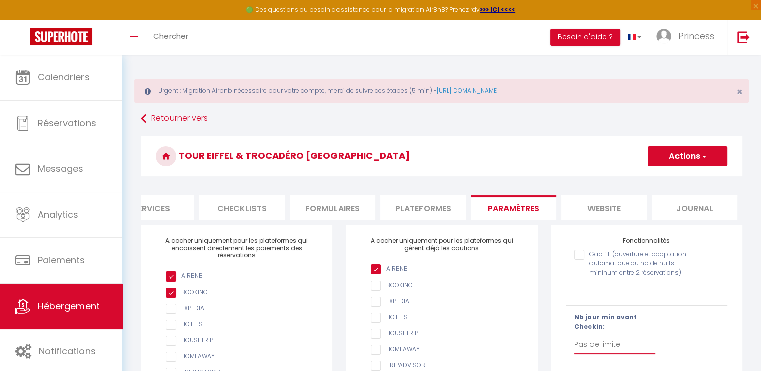
click at [593, 355] on select "Pas de limite 1 2 3 4 5 6 7" at bounding box center [614, 344] width 81 height 19
click at [574, 343] on select "Pas de limite 1 2 3 4 5 6 7" at bounding box center [614, 344] width 81 height 19
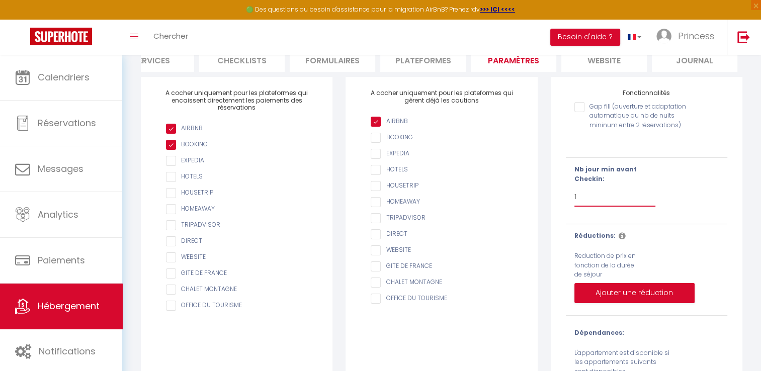
scroll to position [189, 0]
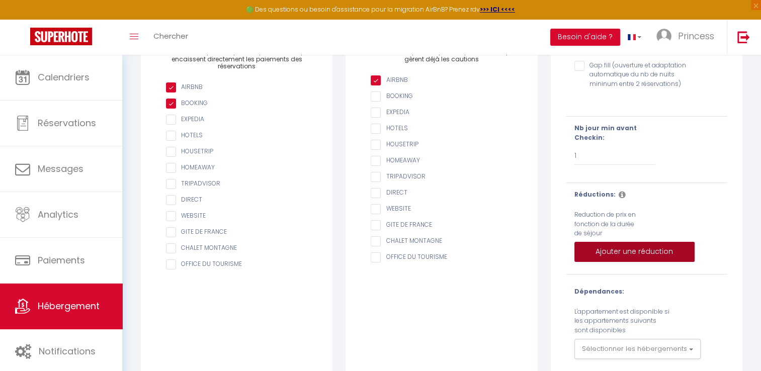
click at [596, 261] on button "Ajouter une réduction" at bounding box center [634, 252] width 120 height 20
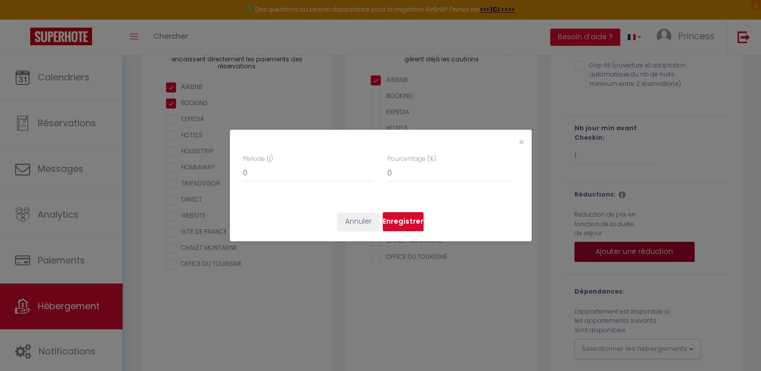
scroll to position [0, 296]
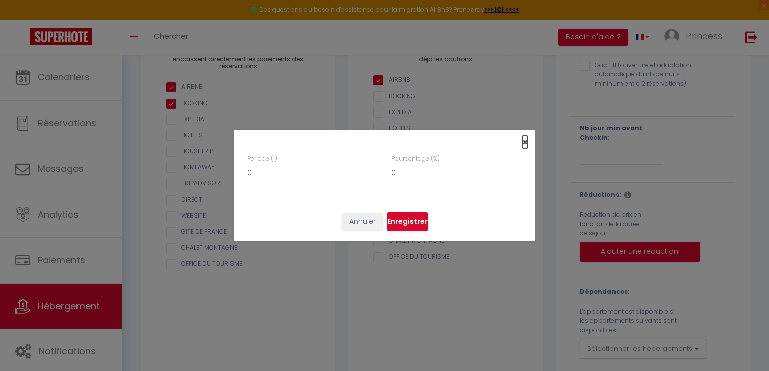
click at [527, 141] on span "×" at bounding box center [525, 142] width 6 height 13
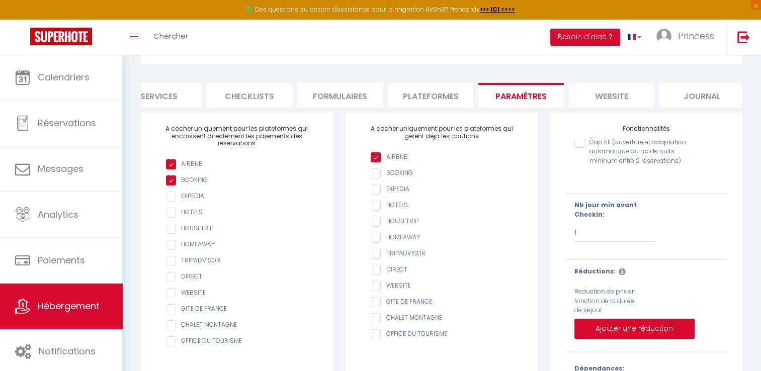
scroll to position [54, 0]
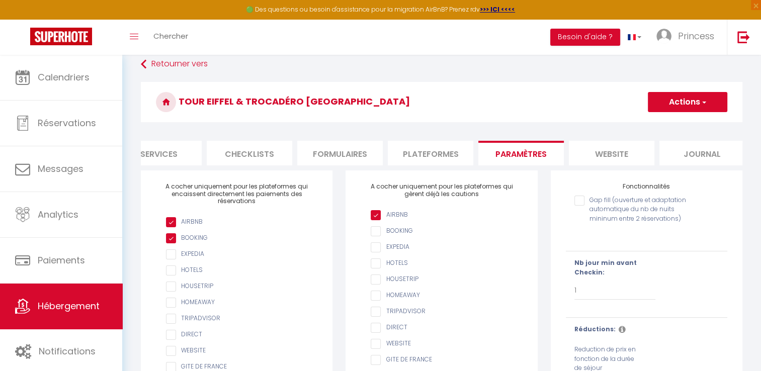
click at [686, 110] on button "Actions" at bounding box center [687, 102] width 79 height 20
click at [686, 121] on input "Enregistrer" at bounding box center [675, 124] width 37 height 10
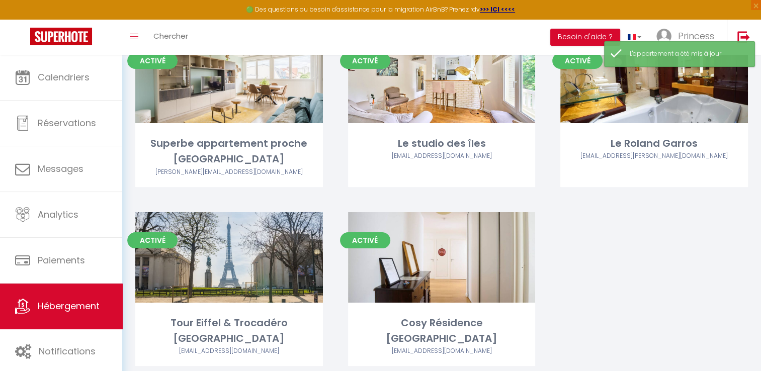
scroll to position [139, 0]
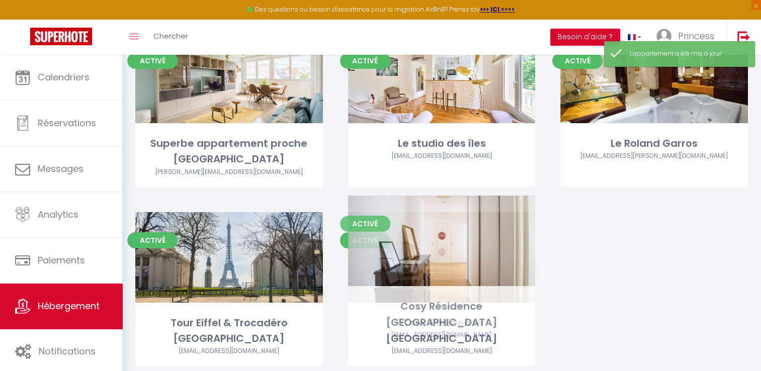
click at [435, 247] on link "Editer" at bounding box center [441, 257] width 60 height 20
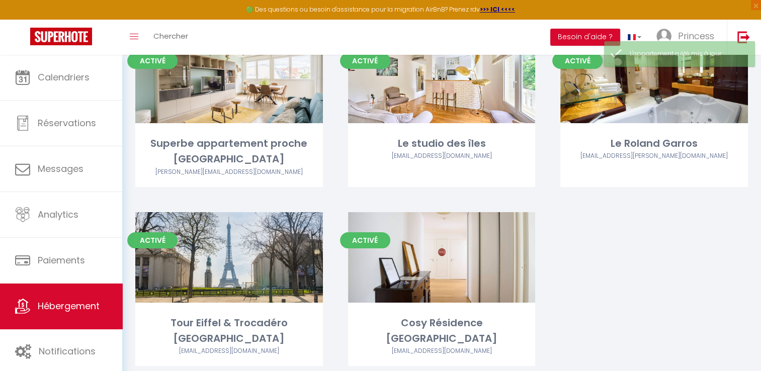
click at [438, 247] on link "Editer" at bounding box center [441, 257] width 60 height 20
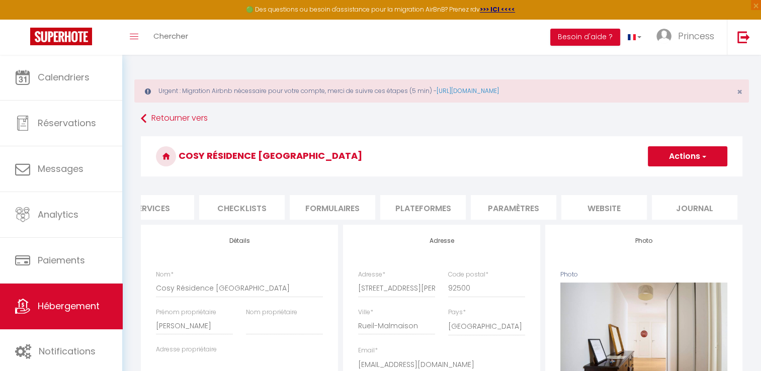
click at [502, 206] on li "Paramètres" at bounding box center [514, 207] width 86 height 25
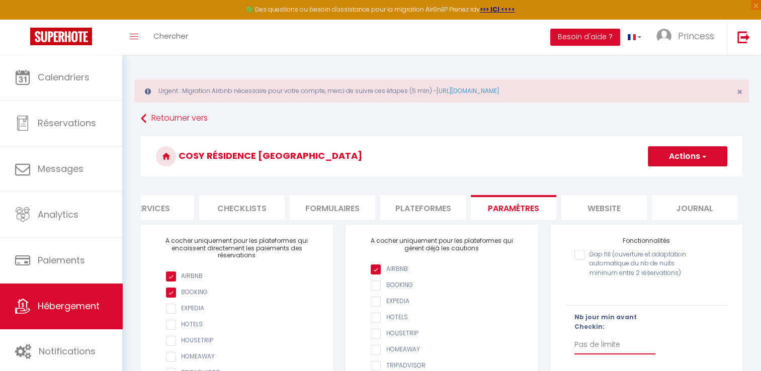
click at [606, 353] on select "Pas de limite 1 2 3 4 5 6 7" at bounding box center [614, 344] width 81 height 19
click at [574, 343] on select "Pas de limite 1 2 3 4 5 6 7" at bounding box center [614, 344] width 81 height 19
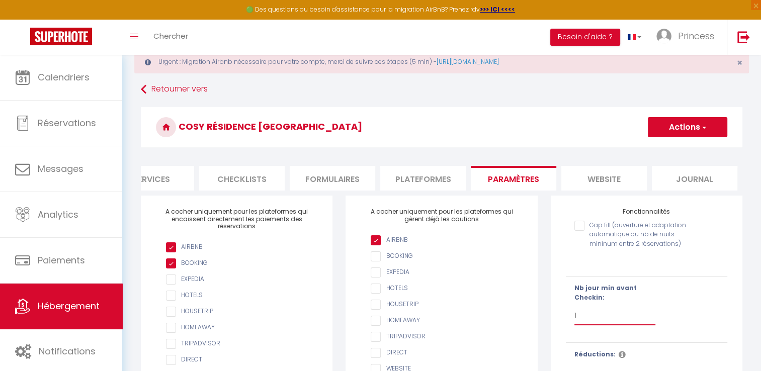
scroll to position [25, 0]
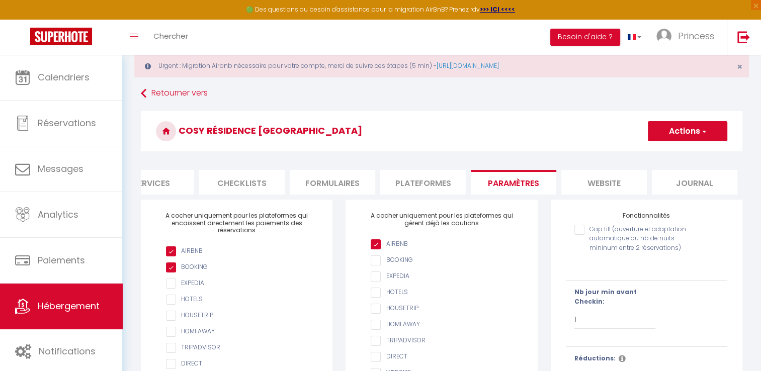
click at [688, 136] on button "Actions" at bounding box center [687, 131] width 79 height 20
click at [679, 154] on input "Enregistrer" at bounding box center [675, 153] width 37 height 10
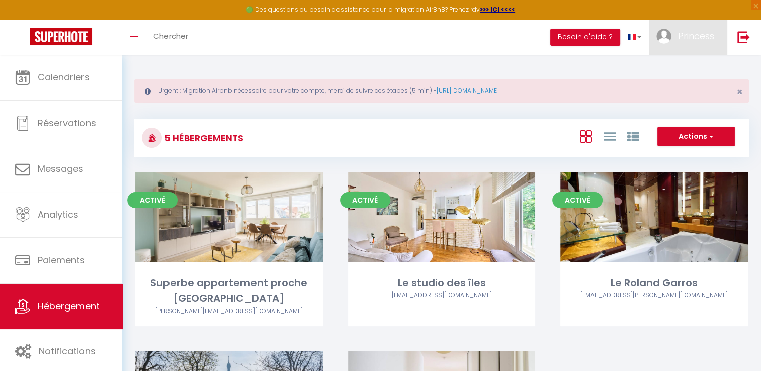
click at [696, 40] on span "Princess" at bounding box center [696, 36] width 36 height 13
click at [690, 72] on link "Paramètres" at bounding box center [686, 69] width 74 height 17
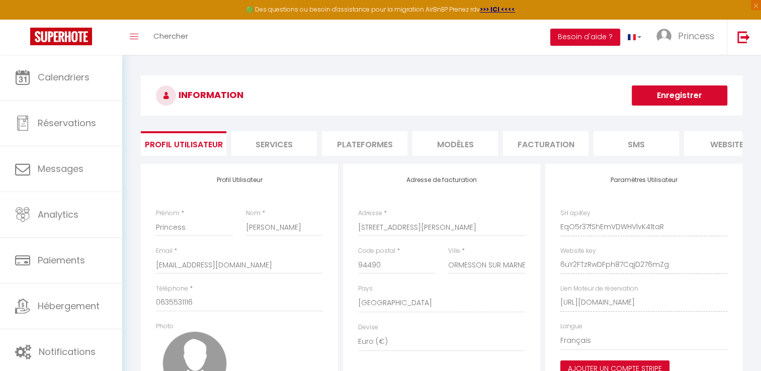
click at [375, 154] on li "Plateformes" at bounding box center [365, 143] width 86 height 25
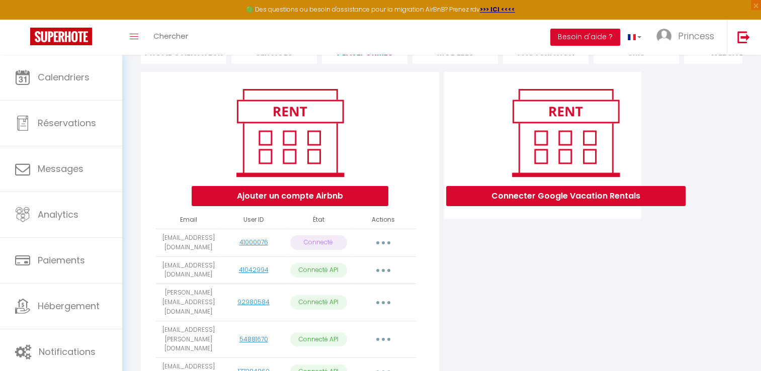
scroll to position [203, 0]
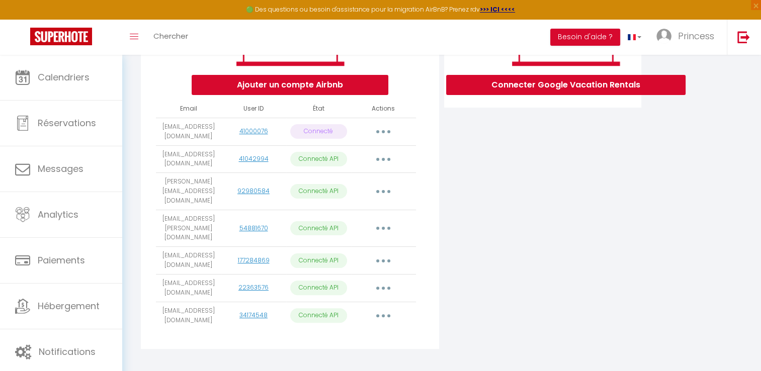
click at [379, 281] on button "button" at bounding box center [383, 288] width 28 height 16
click at [375, 303] on link "Importer les appartements" at bounding box center [338, 311] width 111 height 17
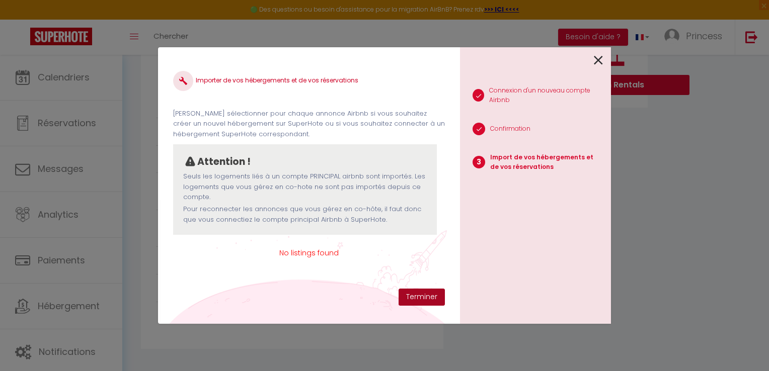
click at [421, 299] on button "Terminer" at bounding box center [421, 297] width 46 height 17
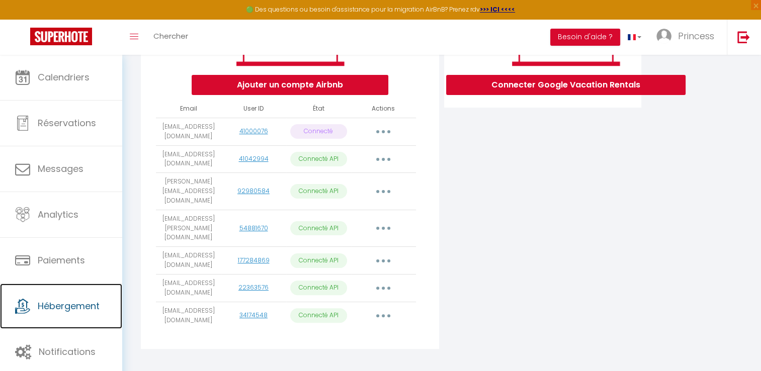
click at [24, 313] on icon at bounding box center [22, 306] width 15 height 15
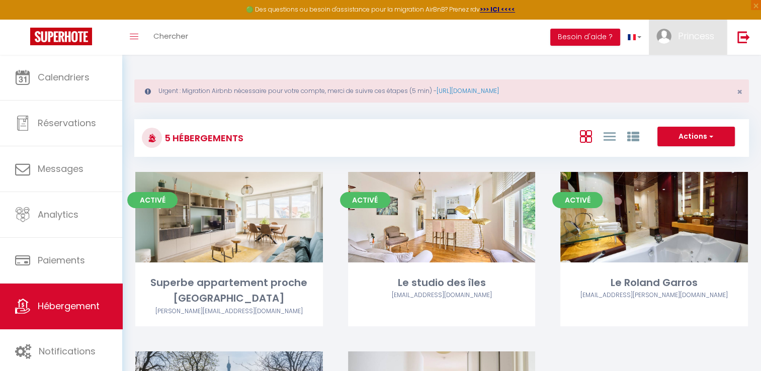
click at [716, 37] on link "Princess" at bounding box center [688, 37] width 78 height 35
click at [696, 77] on link "Paramètres" at bounding box center [686, 69] width 74 height 17
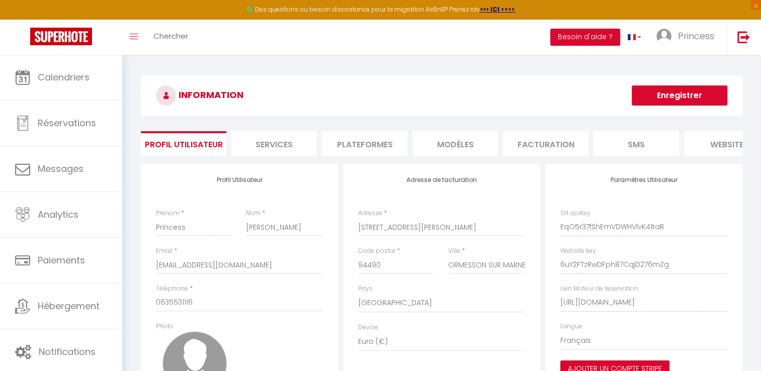
click at [361, 155] on li "Plateformes" at bounding box center [365, 143] width 86 height 25
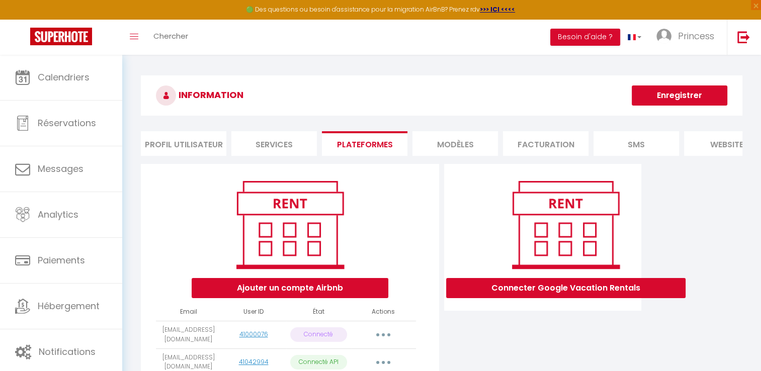
scroll to position [203, 0]
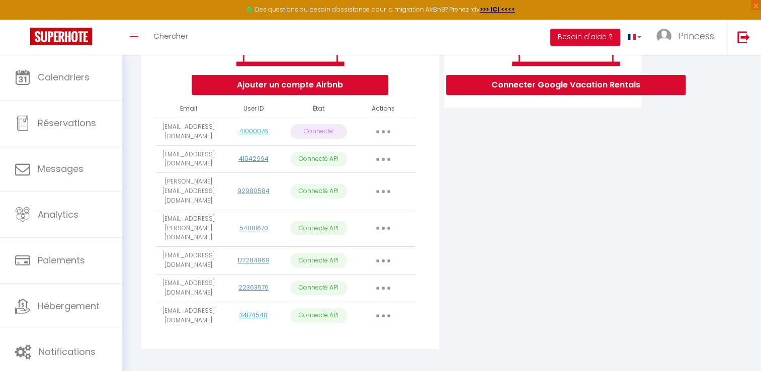
click at [377, 280] on button "button" at bounding box center [383, 288] width 28 height 16
click at [255, 283] on link "22363576" at bounding box center [253, 287] width 30 height 9
click at [382, 280] on button "button" at bounding box center [383, 288] width 28 height 16
click at [372, 303] on link "Importer les appartements" at bounding box center [338, 311] width 111 height 17
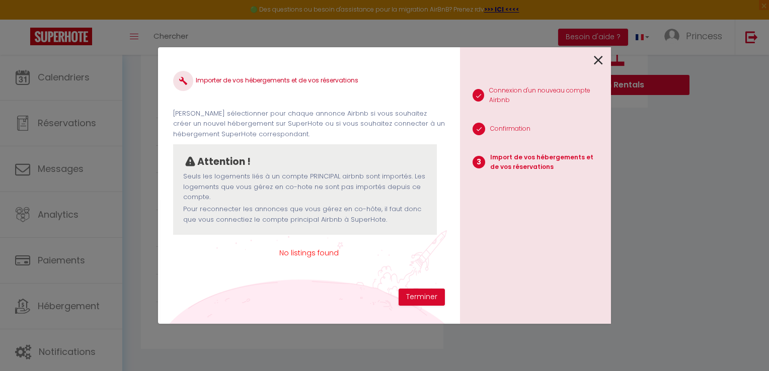
click at [314, 257] on span "No listings found" at bounding box center [309, 252] width 272 height 11
click at [414, 298] on button "Terminer" at bounding box center [421, 297] width 46 height 17
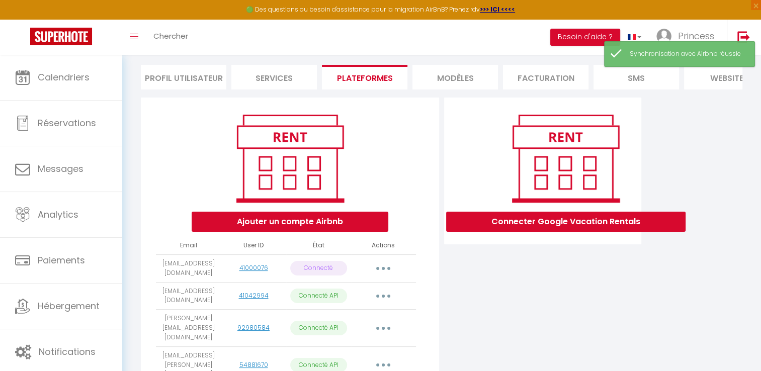
scroll to position [0, 0]
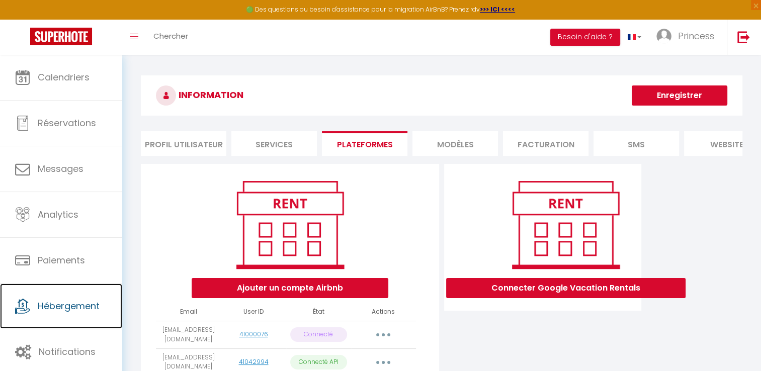
click at [50, 300] on span "Hébergement" at bounding box center [69, 306] width 62 height 13
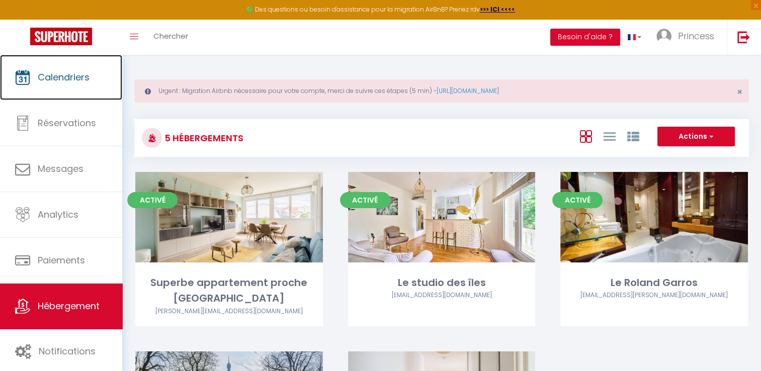
click at [92, 80] on link "Calendriers" at bounding box center [61, 77] width 122 height 45
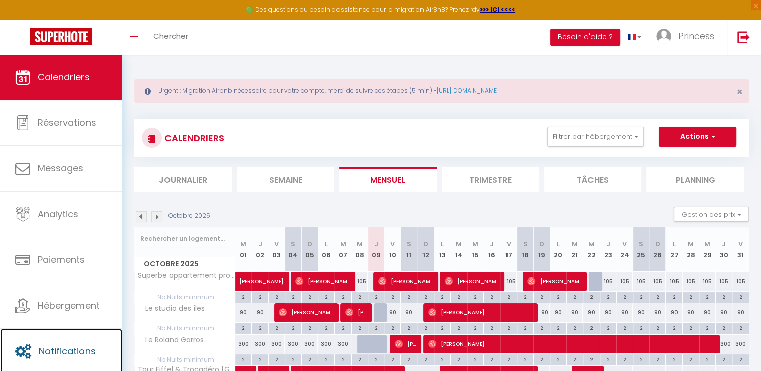
click at [73, 359] on link "Notifications" at bounding box center [61, 351] width 122 height 45
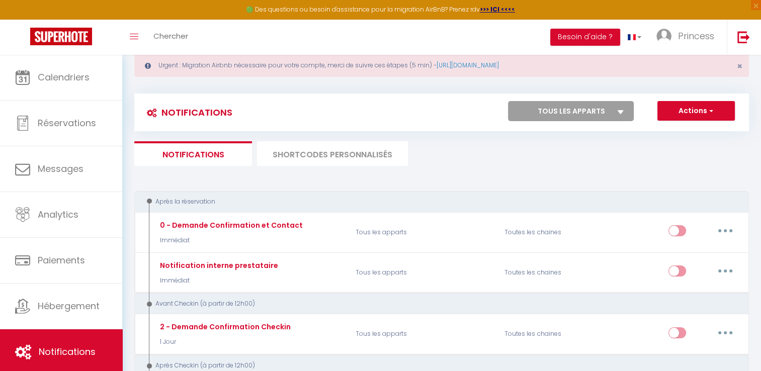
scroll to position [23, 0]
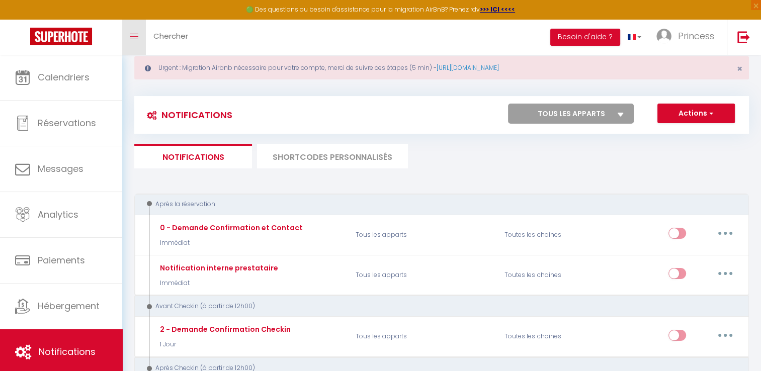
click at [140, 36] on link "Toggle menubar" at bounding box center [134, 37] width 24 height 35
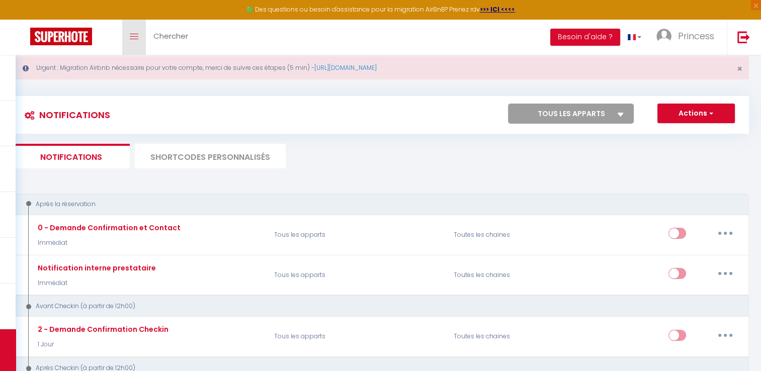
click at [140, 36] on link "Toggle menubar" at bounding box center [134, 37] width 24 height 35
